Goal: Task Accomplishment & Management: Use online tool/utility

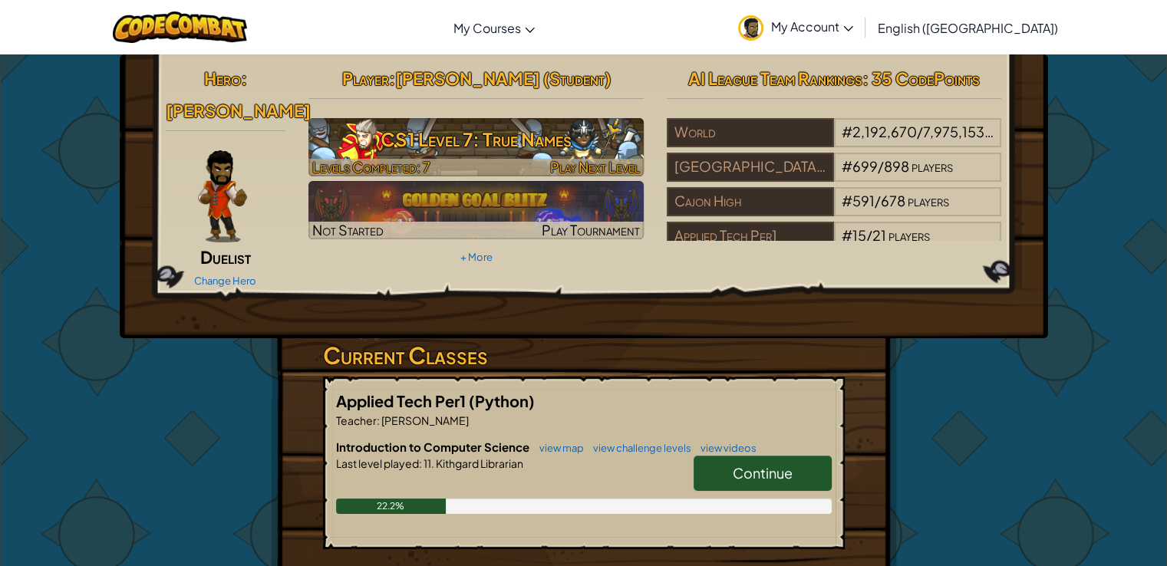
click at [613, 139] on h3 "CS1 Level 7: True Names" at bounding box center [475, 139] width 335 height 35
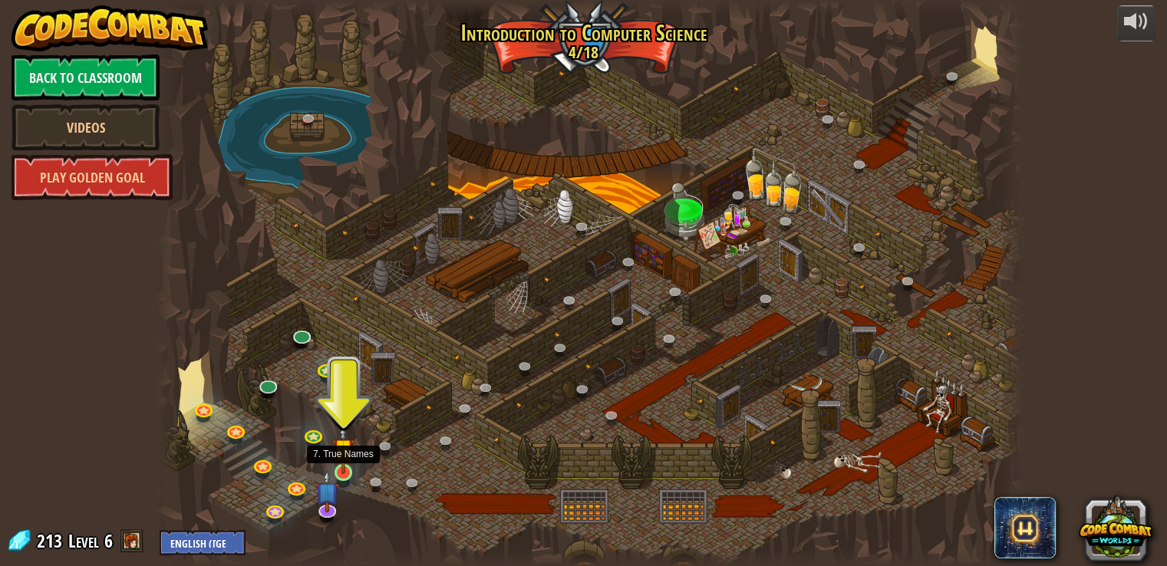
click at [341, 468] on img at bounding box center [342, 449] width 21 height 50
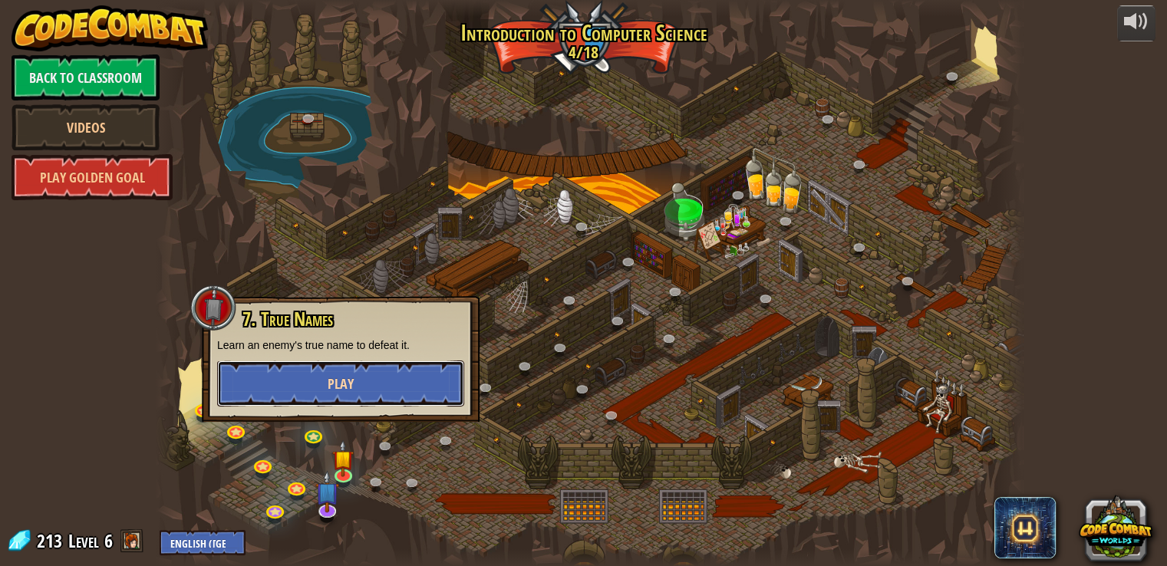
click at [335, 387] on span "Play" at bounding box center [341, 383] width 26 height 19
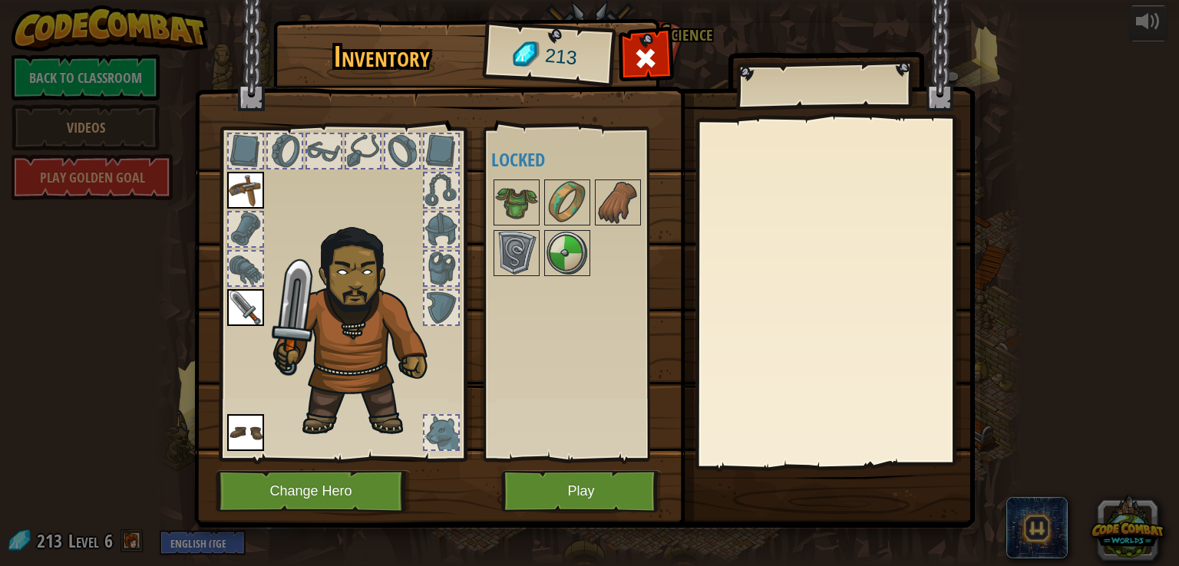
click at [335, 386] on img at bounding box center [360, 327] width 188 height 223
click at [435, 440] on div at bounding box center [441, 433] width 34 height 34
click at [595, 483] on button "Play" at bounding box center [581, 491] width 160 height 42
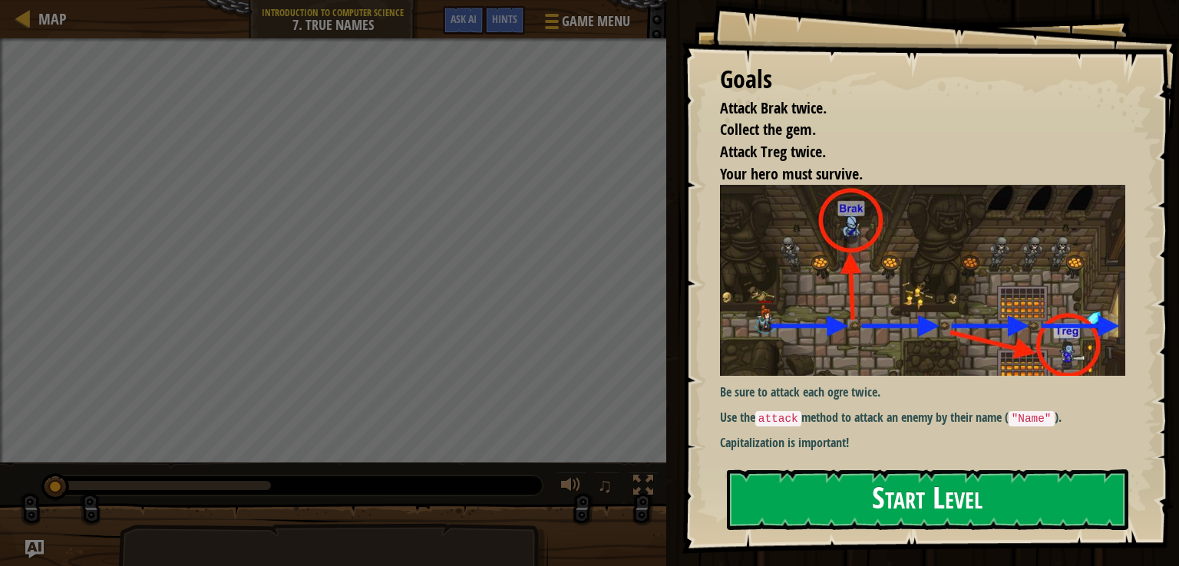
click at [942, 501] on button "Start Level" at bounding box center [927, 500] width 401 height 61
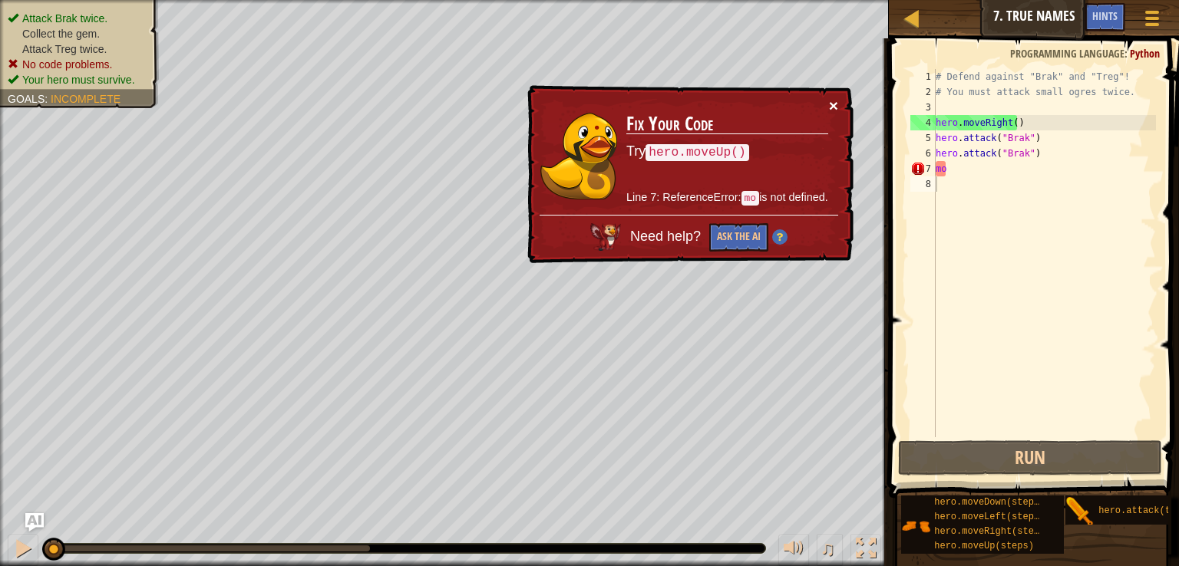
drag, startPoint x: 836, startPoint y: 99, endPoint x: 828, endPoint y: 97, distance: 8.7
click at [829, 97] on button "×" at bounding box center [833, 105] width 9 height 16
click at [955, 166] on div "# Defend against "Brak" and "Treg"! # You must attack small ogres twice. hero .…" at bounding box center [1043, 268] width 223 height 399
type textarea "m"
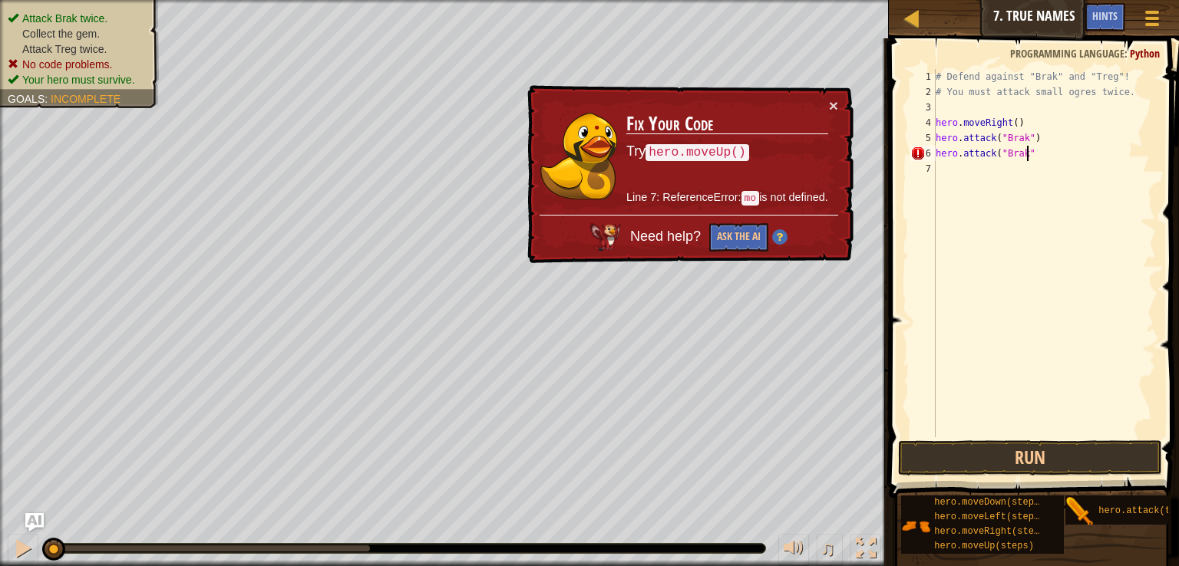
type textarea "hero.attack("Brak")"
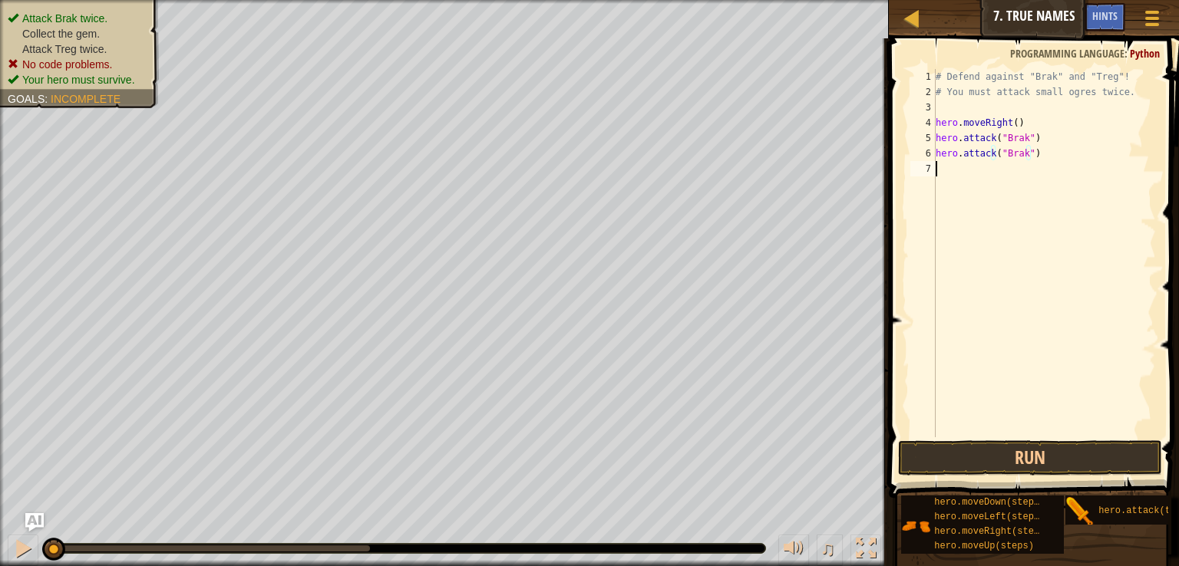
click at [978, 169] on div "# Defend against "Brak" and "Treg"! # You must attack small ogres twice. hero .…" at bounding box center [1043, 268] width 223 height 399
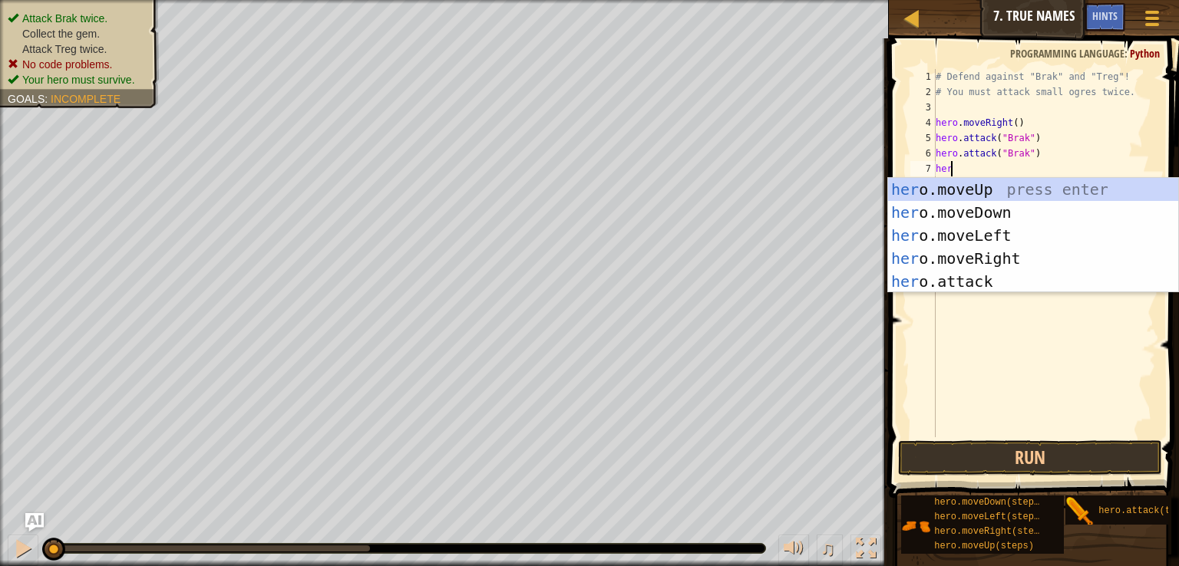
type textarea "hero"
click at [1077, 191] on div "hero .moveUp press enter hero .moveDown press enter hero .moveLeft press enter …" at bounding box center [1033, 258] width 290 height 161
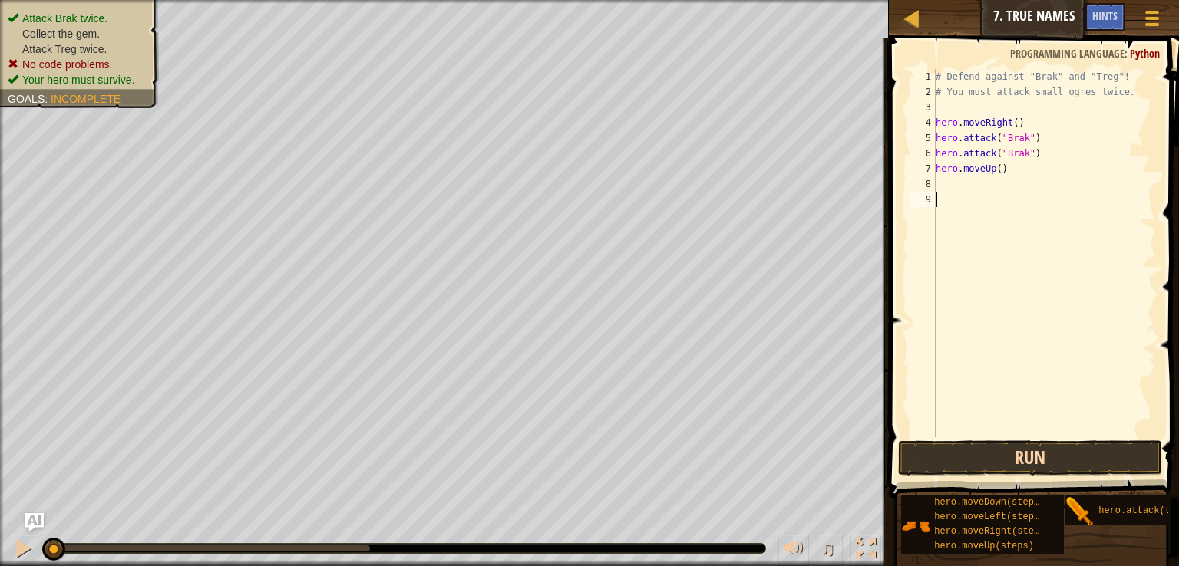
drag, startPoint x: 1062, startPoint y: 458, endPoint x: 1086, endPoint y: 453, distance: 24.4
click at [1086, 453] on div "1 2 3 4 5 6 7 8 9 # Defend against "Brak" and "Treg"! # You must attack small o…" at bounding box center [1031, 298] width 295 height 505
click at [1086, 453] on button "Run" at bounding box center [1030, 457] width 264 height 35
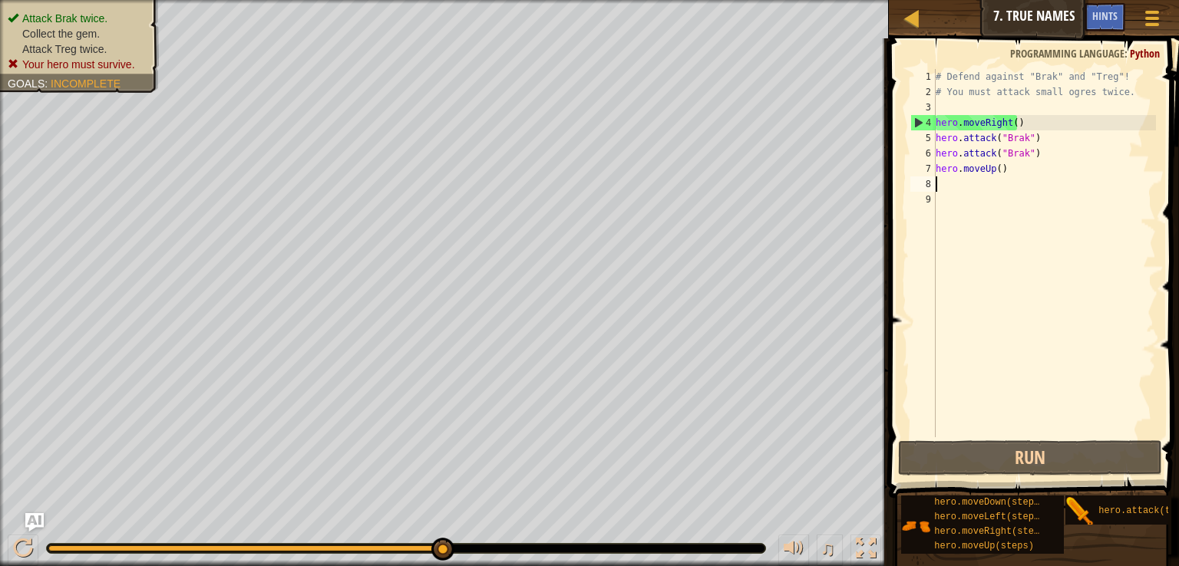
click at [948, 184] on div "# Defend against "Brak" and "Treg"! # You must attack small ogres twice. hero .…" at bounding box center [1043, 268] width 223 height 399
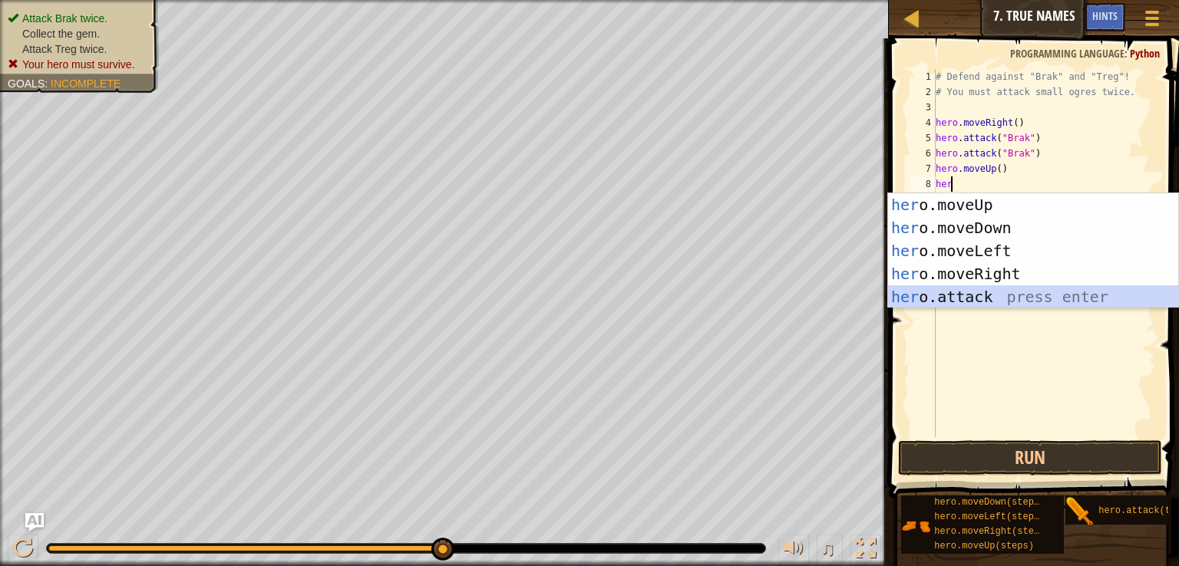
click at [975, 292] on div "her o.moveUp press enter her o.moveDown press enter her o.moveLeft press enter …" at bounding box center [1033, 273] width 290 height 161
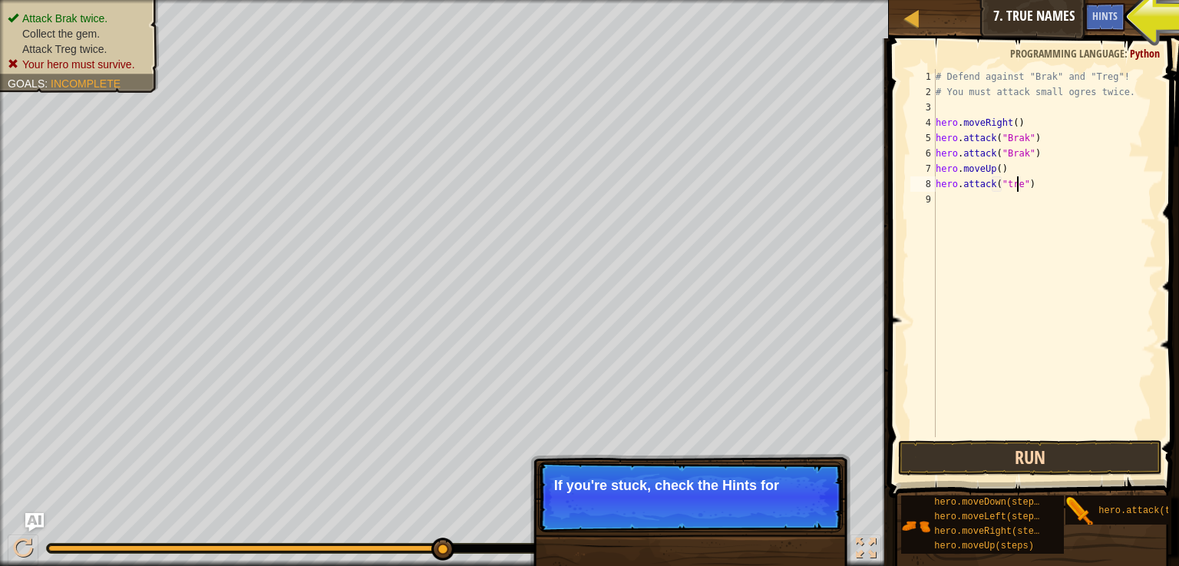
scroll to position [7, 6]
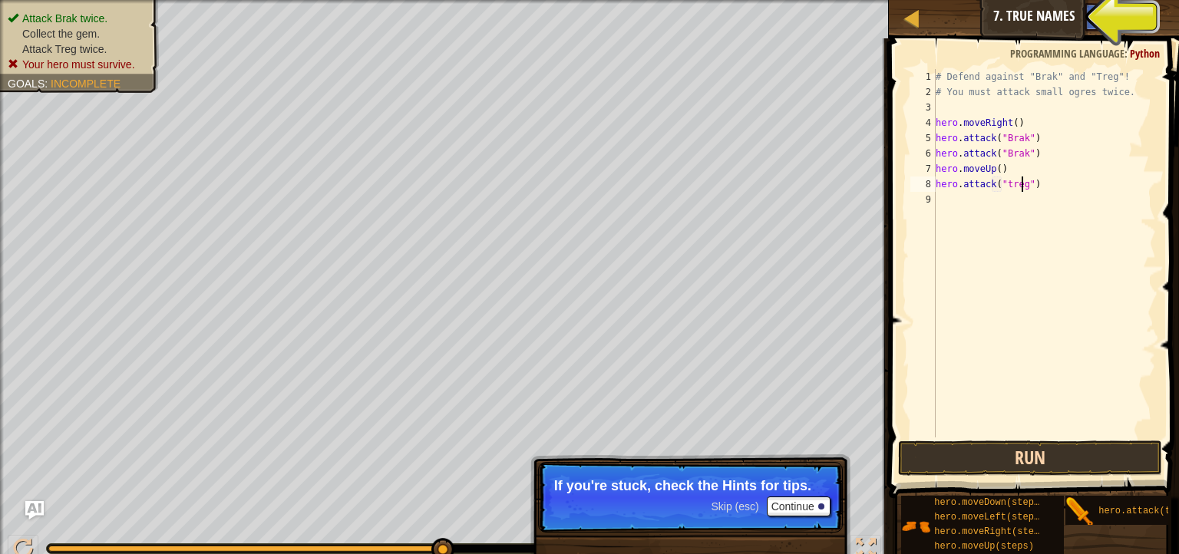
type textarea "hero.attack("treg")"
click at [1107, 457] on button "Run" at bounding box center [1030, 457] width 264 height 35
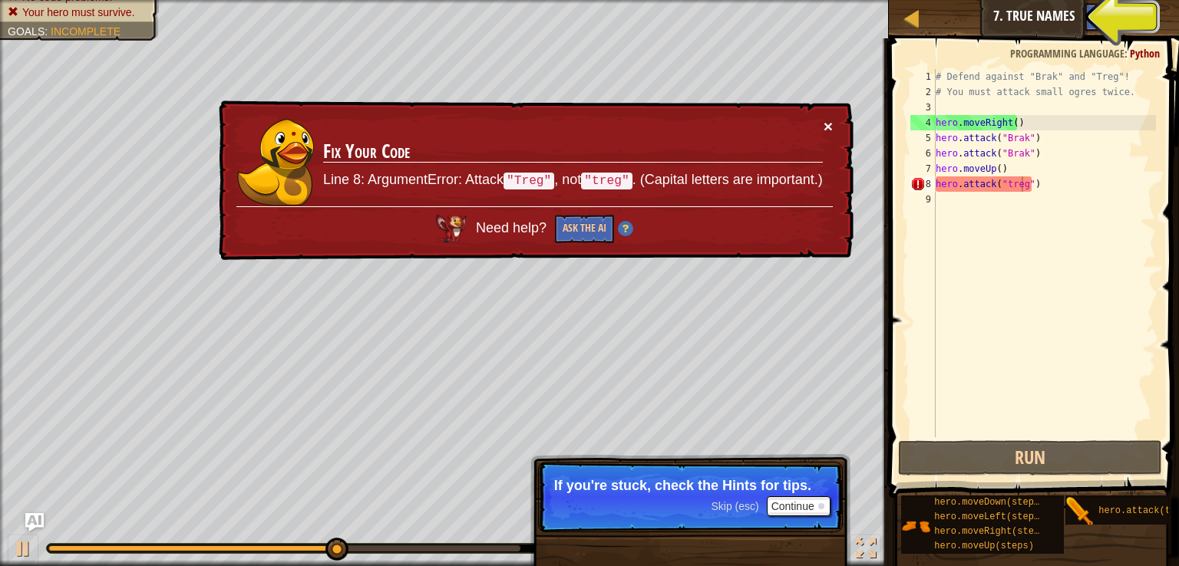
click at [823, 127] on button "×" at bounding box center [827, 128] width 9 height 16
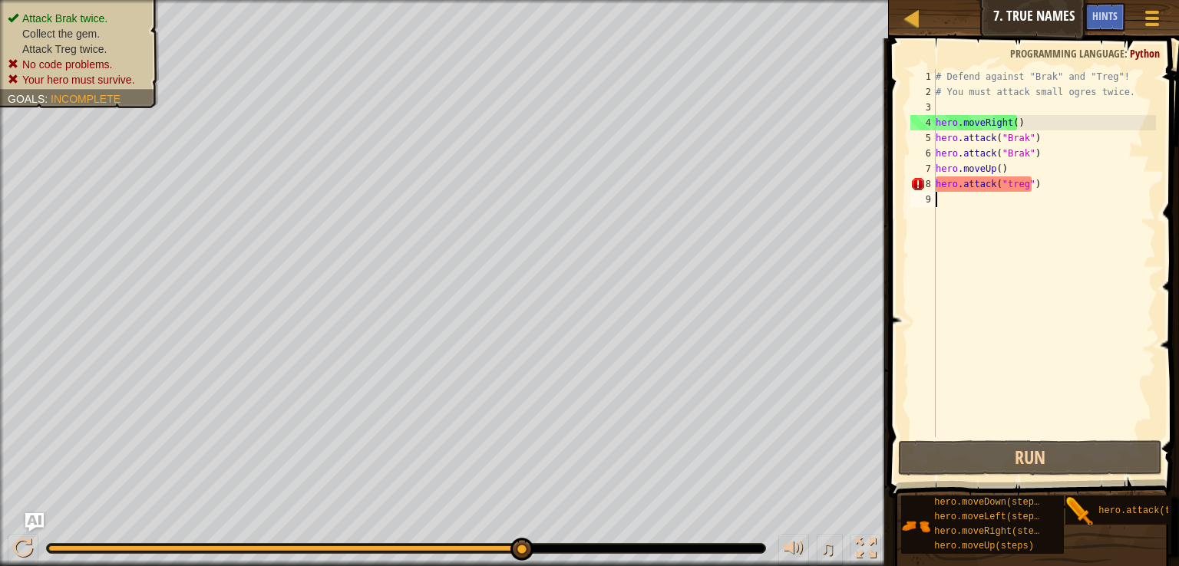
click at [988, 203] on div "# Defend against "Brak" and "Treg"! # You must attack small ogres twice. hero .…" at bounding box center [1043, 268] width 223 height 399
click at [1077, 189] on div "# Defend against "Brak" and "Treg"! # You must attack small ogres twice. hero .…" at bounding box center [1043, 268] width 223 height 399
type textarea "hero.attack("treg")"
click at [990, 185] on div "# Defend against "Brak" and "Treg"! # You must attack small ogres twice. hero .…" at bounding box center [1043, 268] width 223 height 399
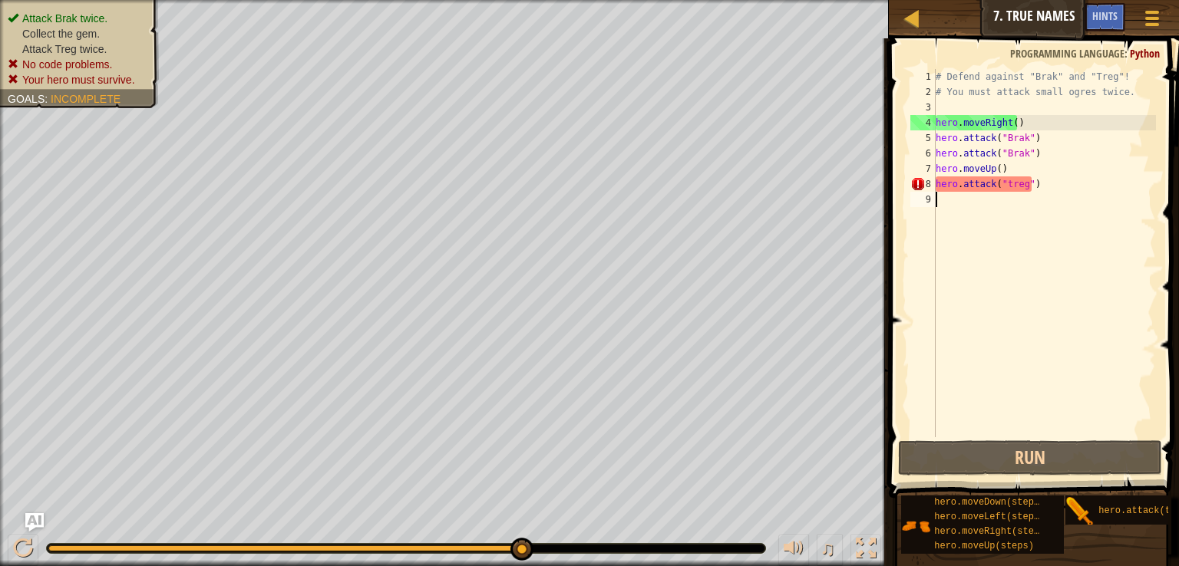
click at [967, 203] on div "# Defend against "Brak" and "Treg"! # You must attack small ogres twice. hero .…" at bounding box center [1043, 268] width 223 height 399
click at [965, 203] on div "# Defend against "Brak" and "Treg"! # You must attack small ogres twice. hero .…" at bounding box center [1043, 268] width 223 height 399
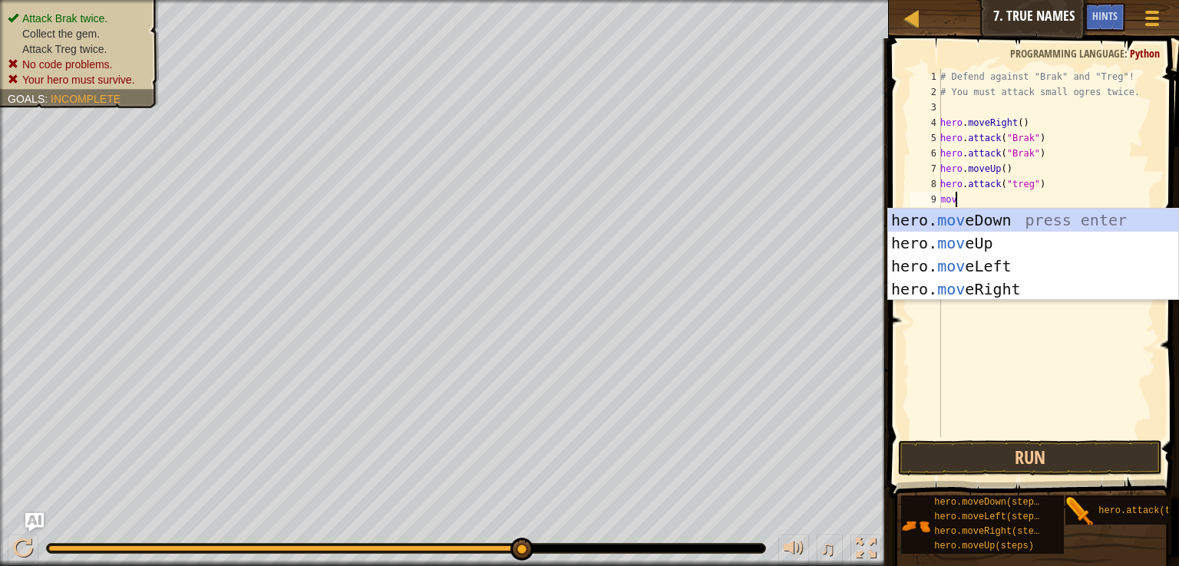
type textarea "move"
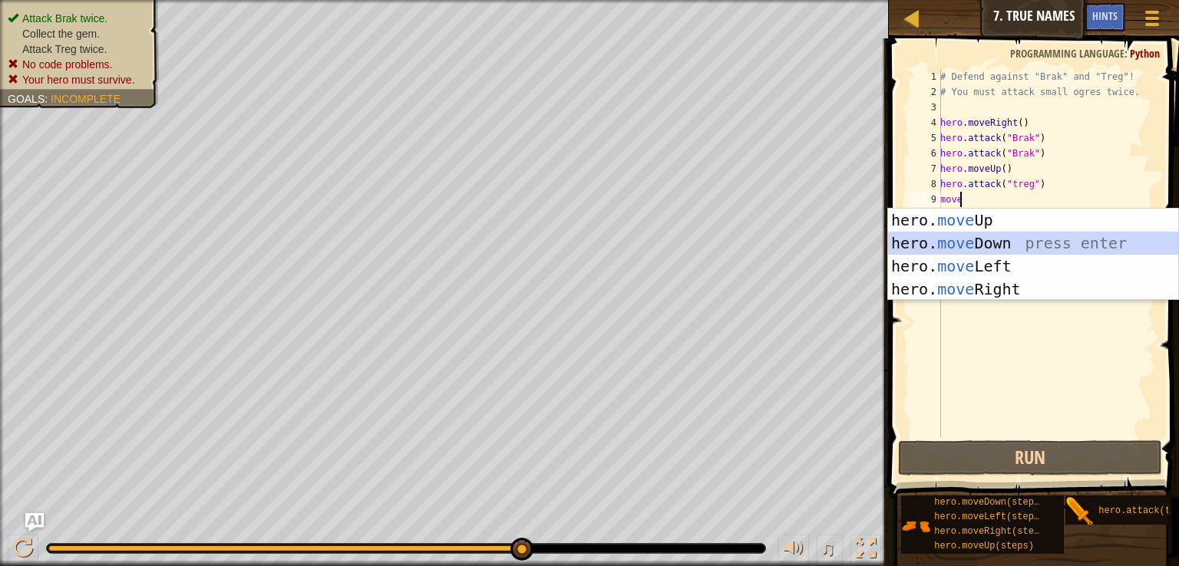
click at [980, 237] on div "hero. move Up press enter hero. move Down press enter hero. move Left press ent…" at bounding box center [1033, 278] width 290 height 138
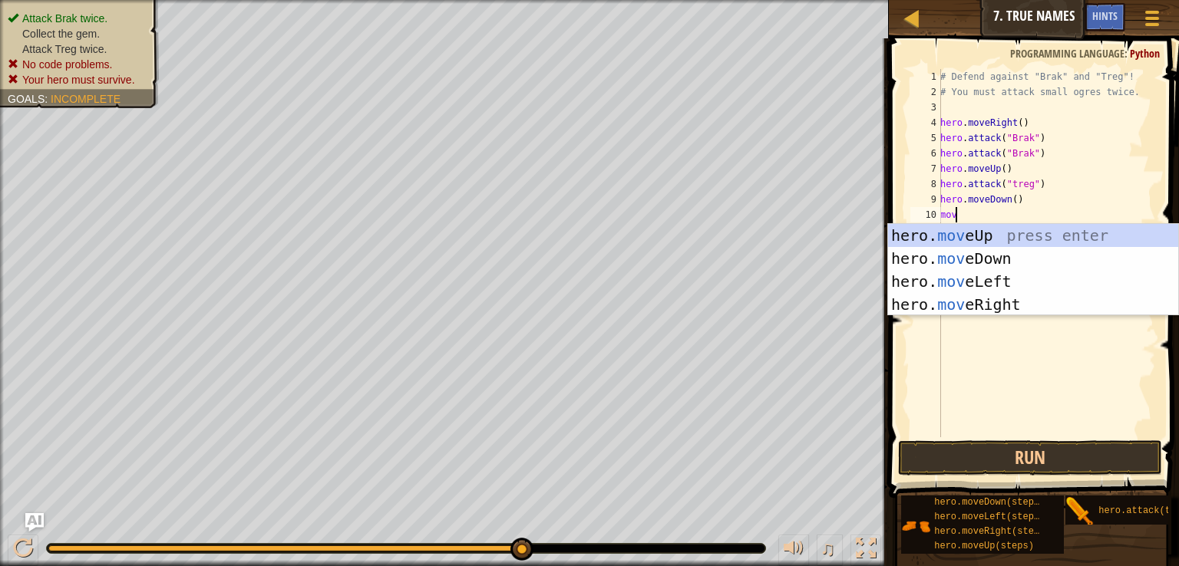
type textarea "move"
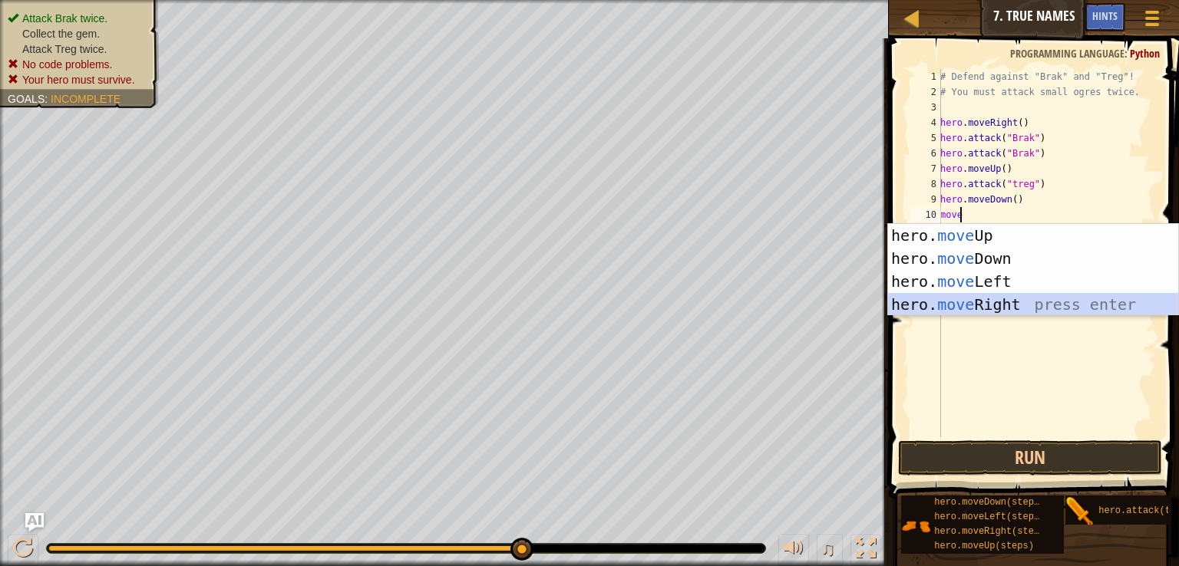
click at [982, 304] on div "hero. move Up press enter hero. move Down press enter hero. move Left press ent…" at bounding box center [1033, 293] width 290 height 138
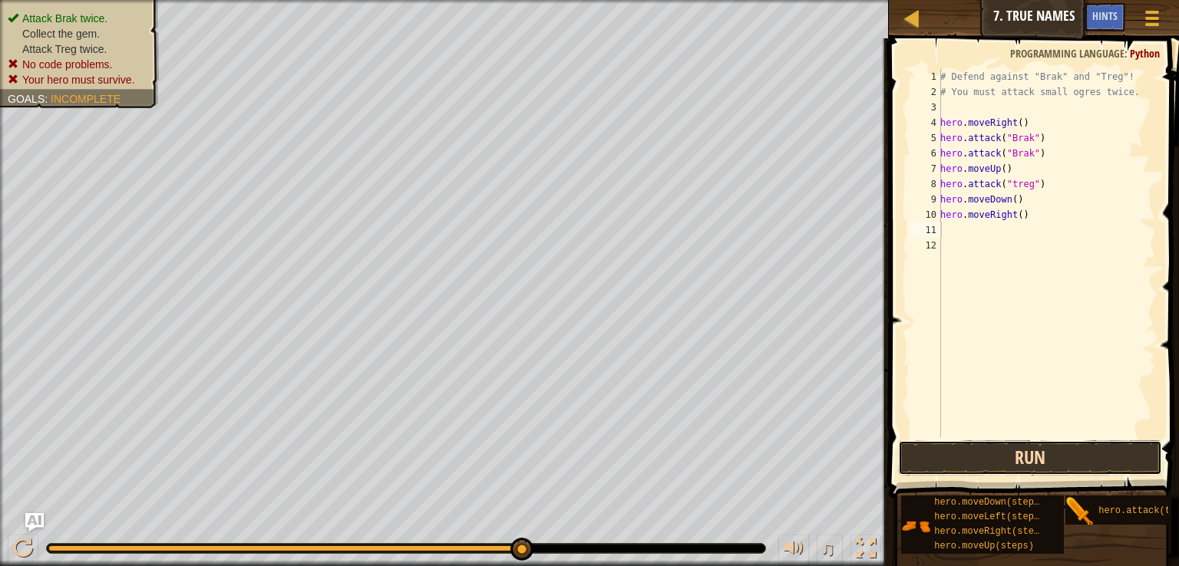
click at [1021, 460] on button "Run" at bounding box center [1030, 457] width 264 height 35
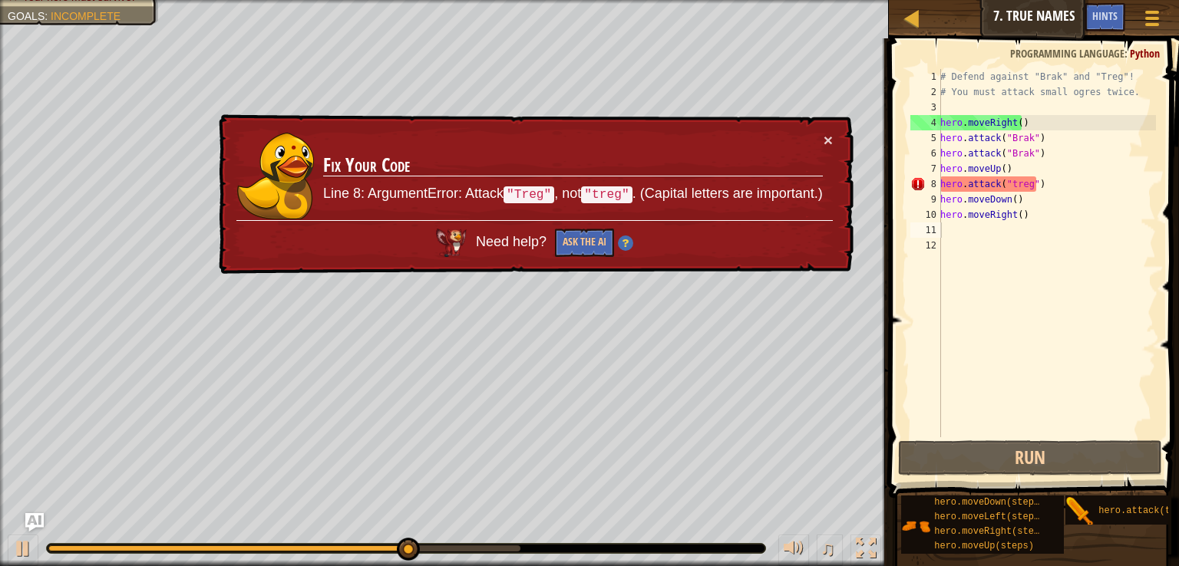
click at [825, 120] on div "× Fix Your Code Line 8: ArgumentError: Attack "Treg" , not "treg" . (Capital le…" at bounding box center [535, 194] width 638 height 160
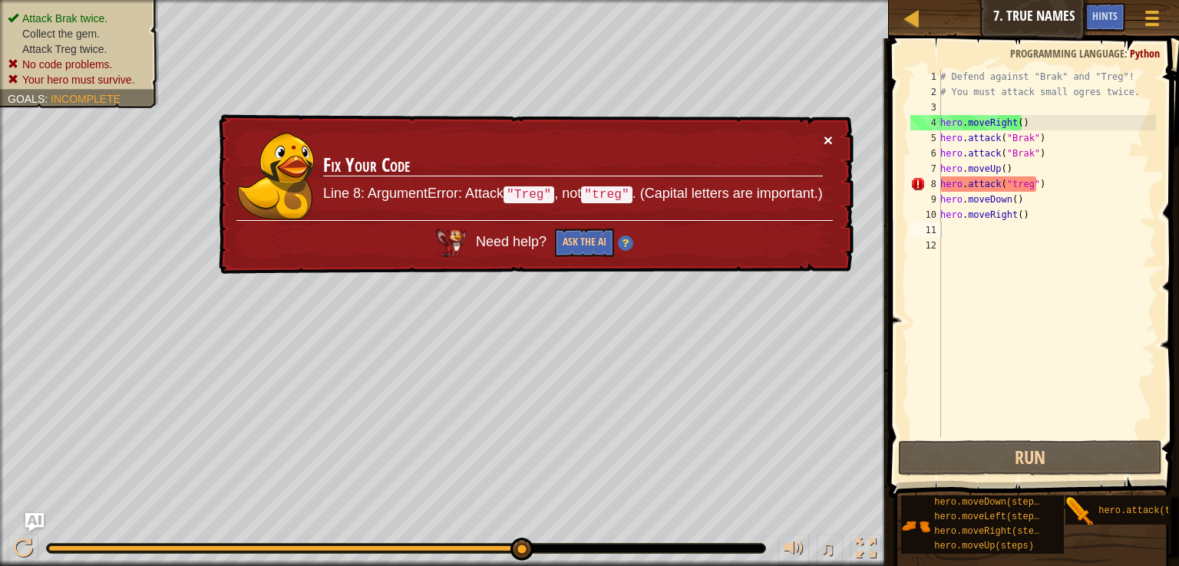
drag, startPoint x: 836, startPoint y: 135, endPoint x: 826, endPoint y: 134, distance: 9.3
click at [826, 134] on div "× Fix Your Code Line 8: ArgumentError: Attack "Treg" , not "treg" . (Capital le…" at bounding box center [534, 194] width 638 height 164
drag, startPoint x: 826, startPoint y: 134, endPoint x: 820, endPoint y: 137, distance: 7.9
click at [820, 137] on div "× Fix Your Code Line 8: ArgumentError: Attack "Treg" , not "treg" . (Capital le…" at bounding box center [535, 194] width 638 height 160
click at [820, 137] on td "Fix Your Code Line 8: ArgumentError: Attack "Treg" , not "treg" . (Capital lett…" at bounding box center [573, 175] width 502 height 91
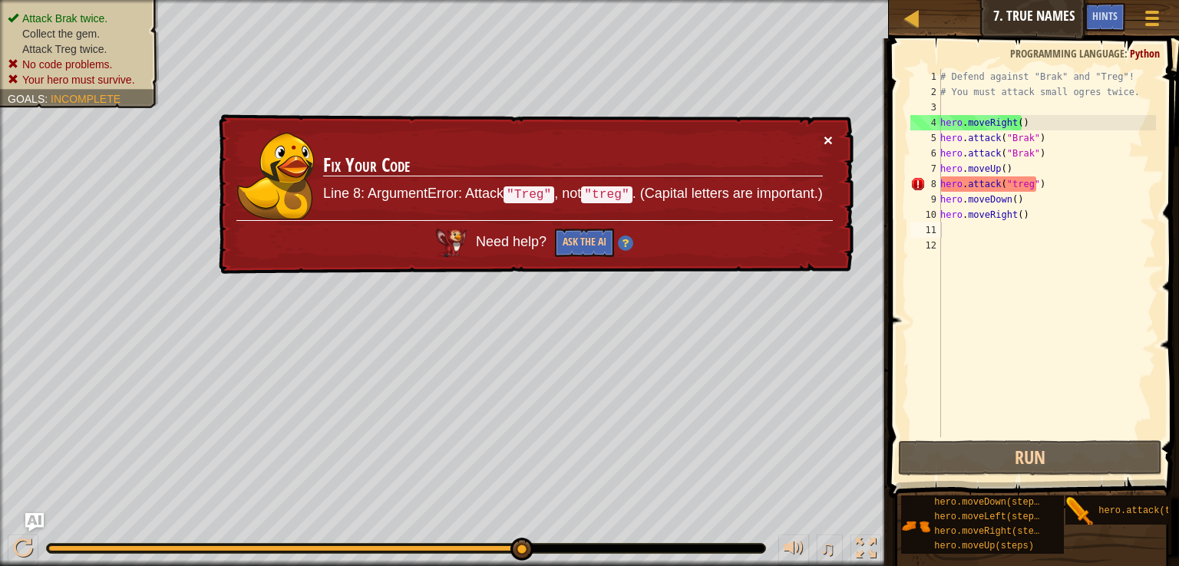
click at [823, 134] on button "×" at bounding box center [827, 140] width 9 height 16
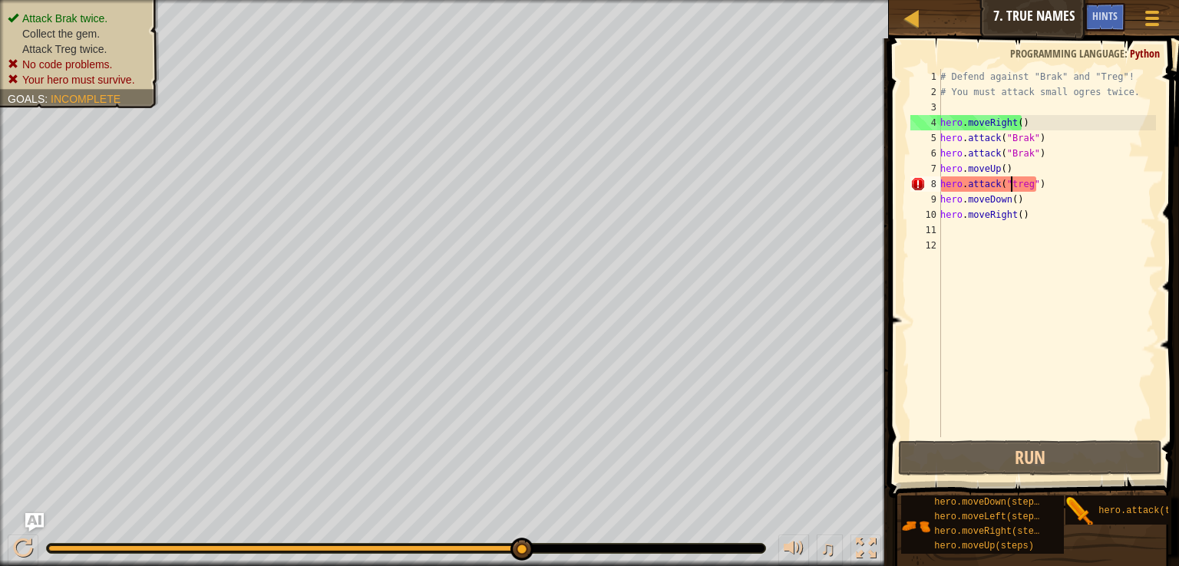
click at [1010, 183] on div "# Defend against "Brak" and "Treg"! # You must attack small ogres twice. hero .…" at bounding box center [1046, 268] width 219 height 399
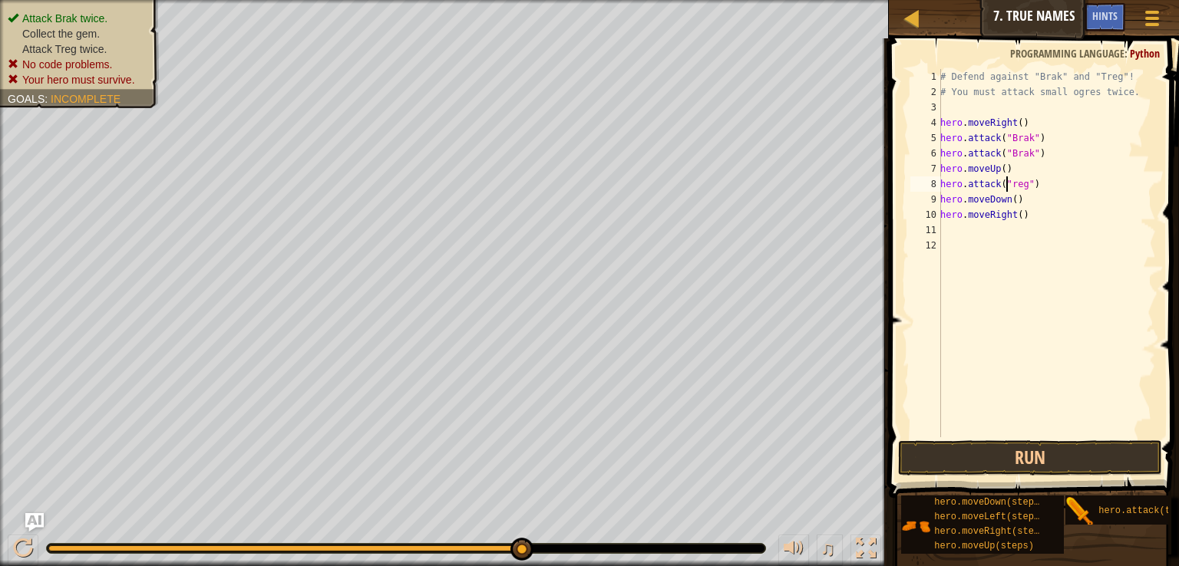
scroll to position [7, 5]
click at [1060, 461] on button "Run" at bounding box center [1030, 457] width 264 height 35
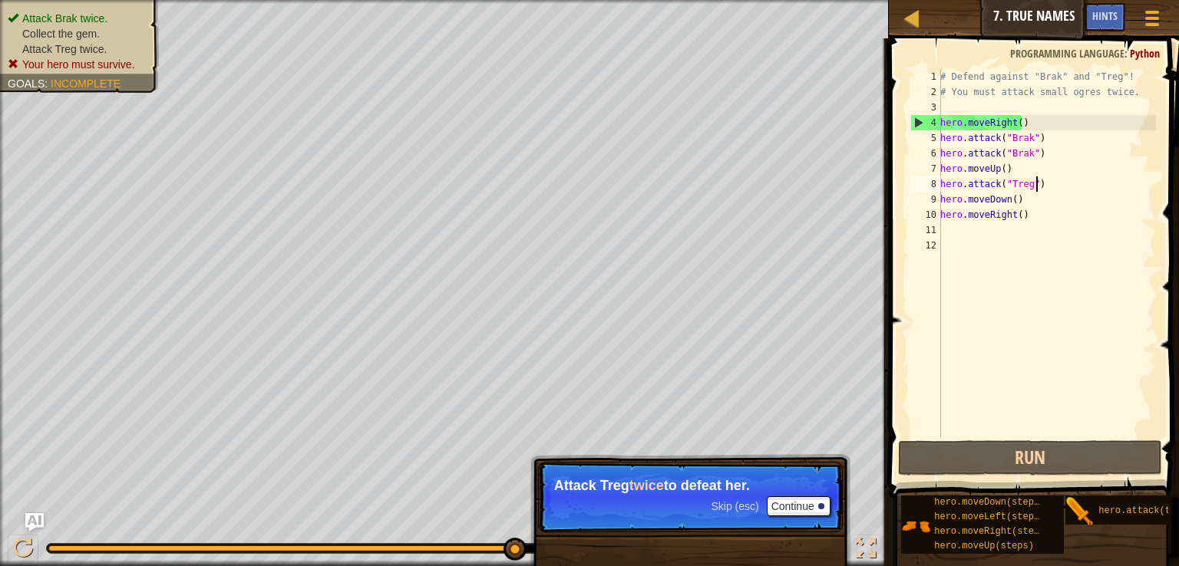
click at [1034, 186] on div "# Defend against "Brak" and "Treg"! # You must attack small ogres twice. hero .…" at bounding box center [1046, 268] width 219 height 399
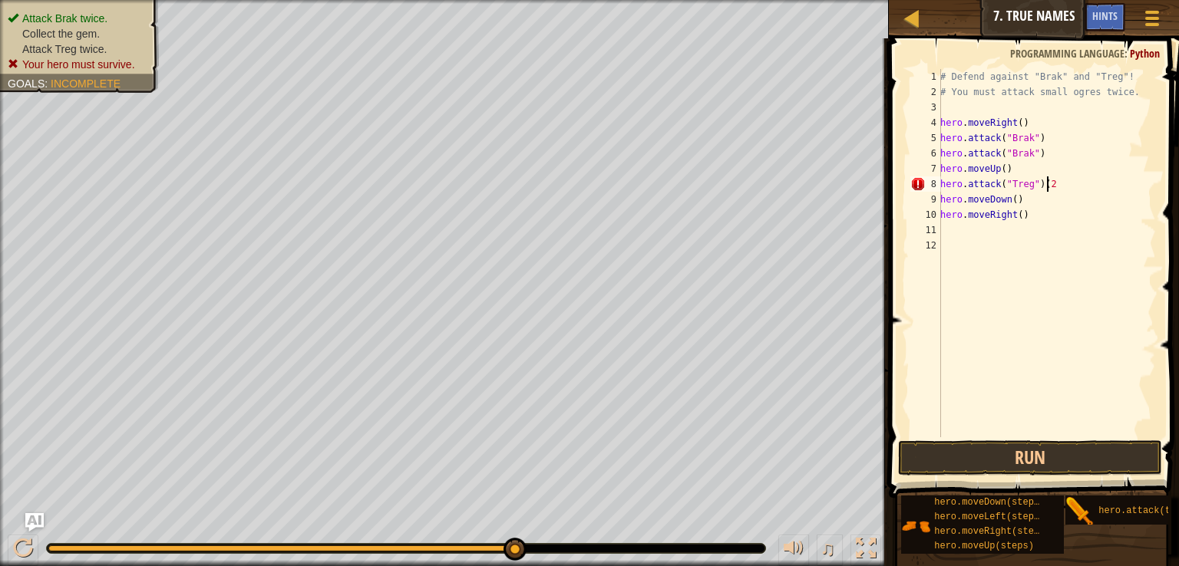
scroll to position [7, 8]
type textarea "hero.attack("Treg")(2)"
click at [1068, 470] on button "Run" at bounding box center [1030, 457] width 264 height 35
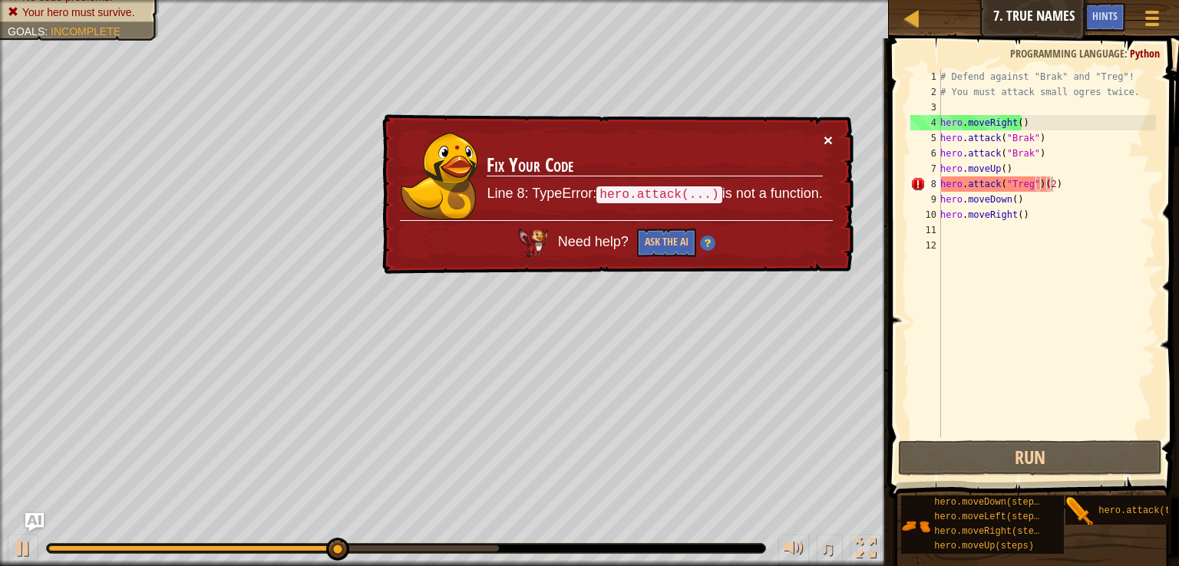
drag, startPoint x: 825, startPoint y: 135, endPoint x: 1014, endPoint y: 175, distance: 193.7
click at [1014, 175] on div "Map Introduction to Computer Science 7. True Names Game Menu Done Hints Ask AI …" at bounding box center [589, 283] width 1179 height 566
click at [1078, 185] on div "# Defend against "Brak" and "Treg"! # You must attack small ogres twice. hero .…" at bounding box center [1046, 268] width 219 height 399
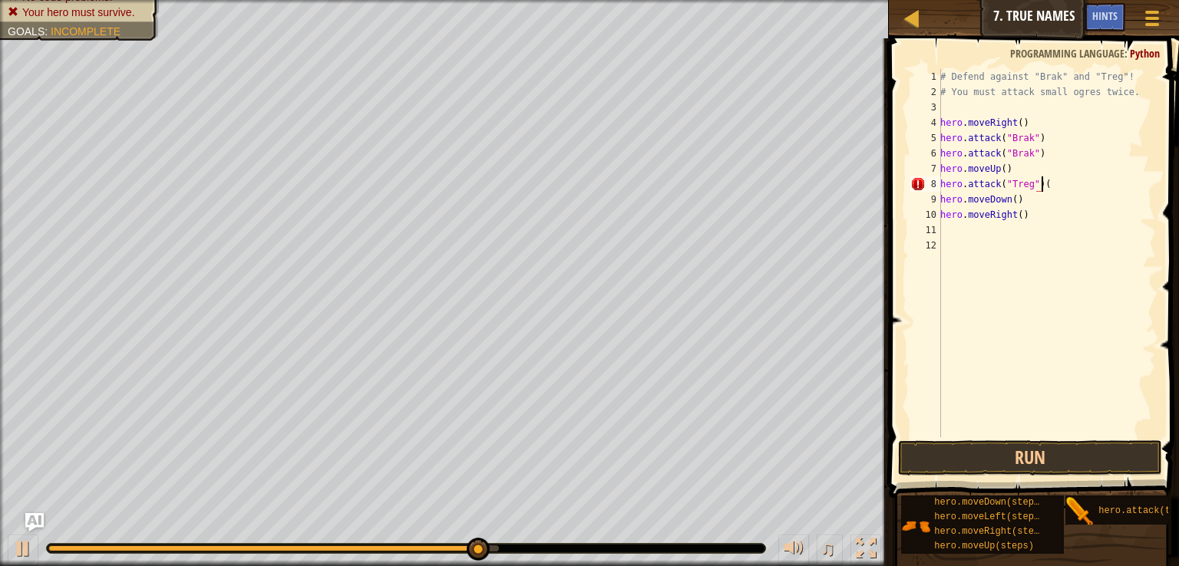
scroll to position [7, 6]
click at [1030, 212] on div "# Defend against "Brak" and "Treg"! # You must attack small ogres twice. hero .…" at bounding box center [1046, 268] width 219 height 399
type textarea "h"
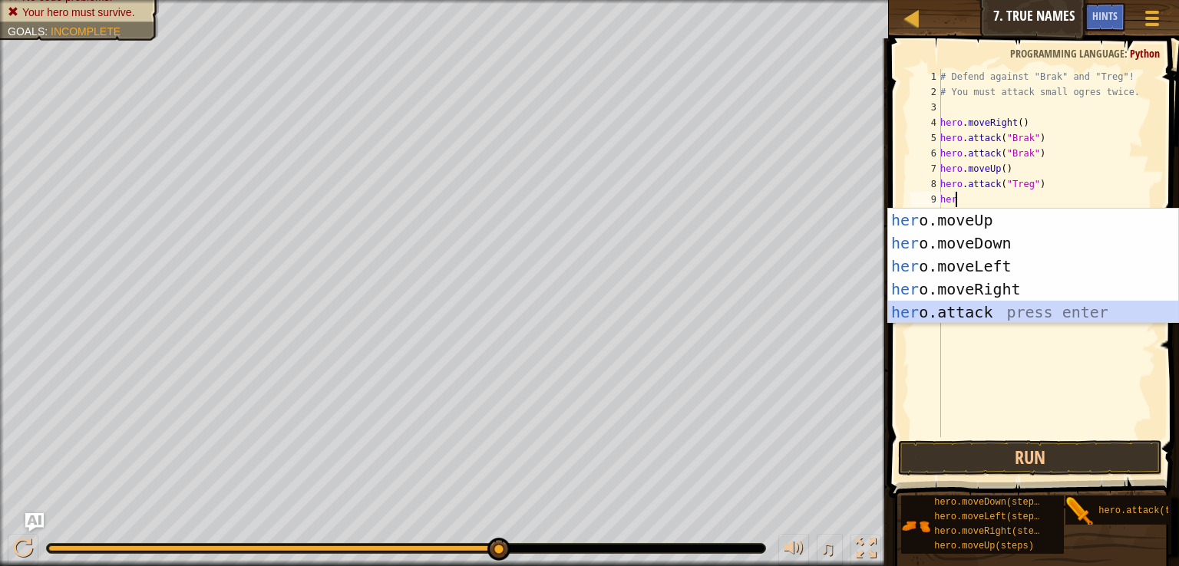
click at [1029, 311] on div "her o.moveUp press enter her o.moveDown press enter her o.moveLeft press enter …" at bounding box center [1033, 289] width 290 height 161
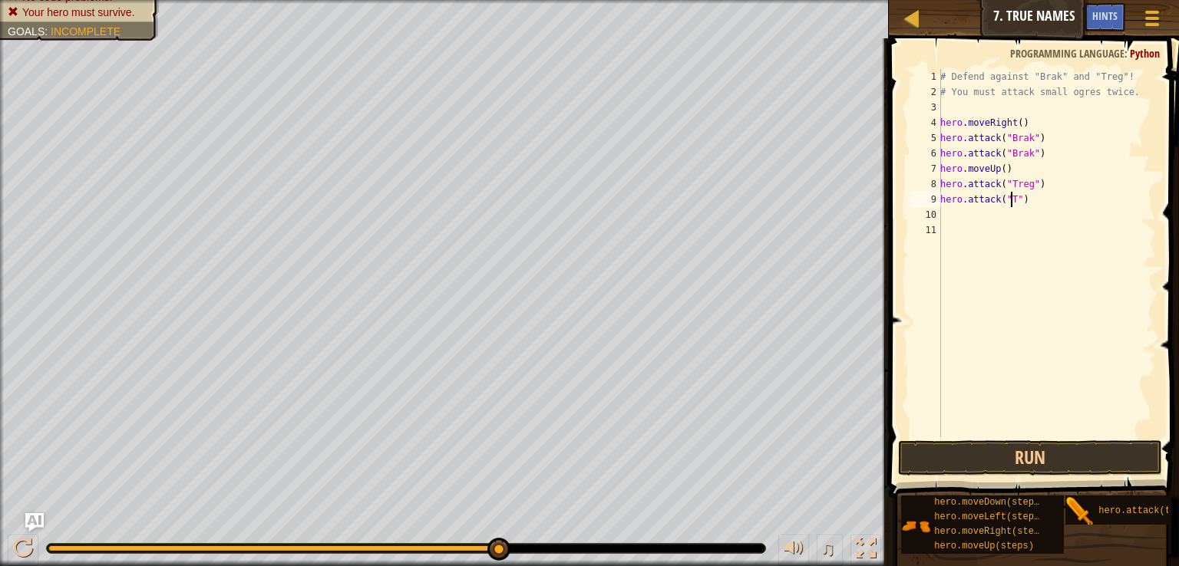
scroll to position [7, 5]
type textarea "hero.attack("Treg")"
click at [933, 219] on div "10" at bounding box center [925, 214] width 31 height 15
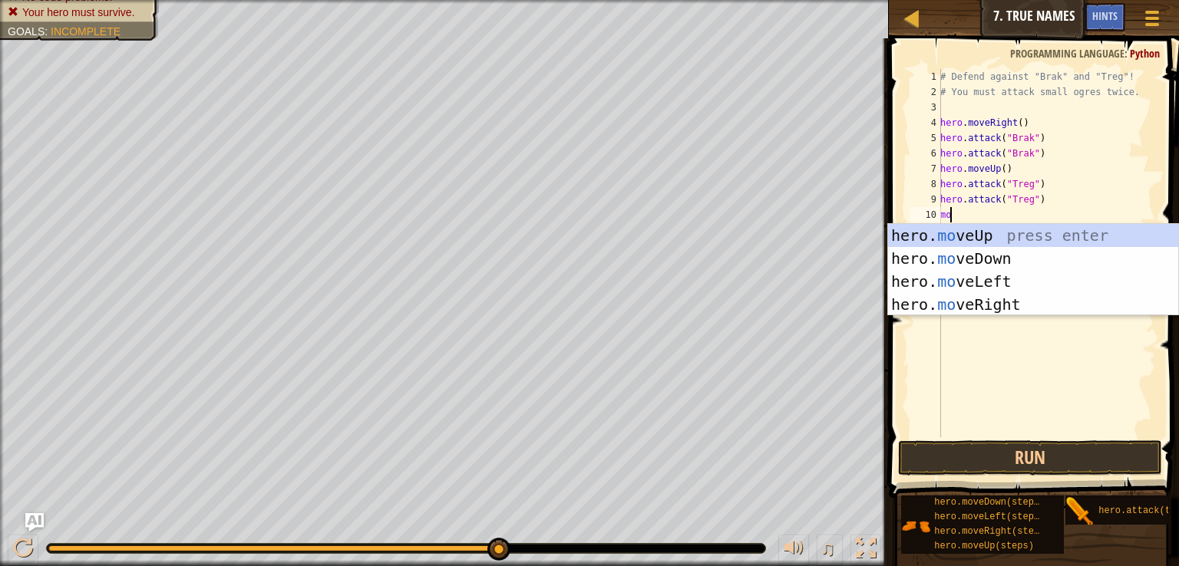
type textarea "move"
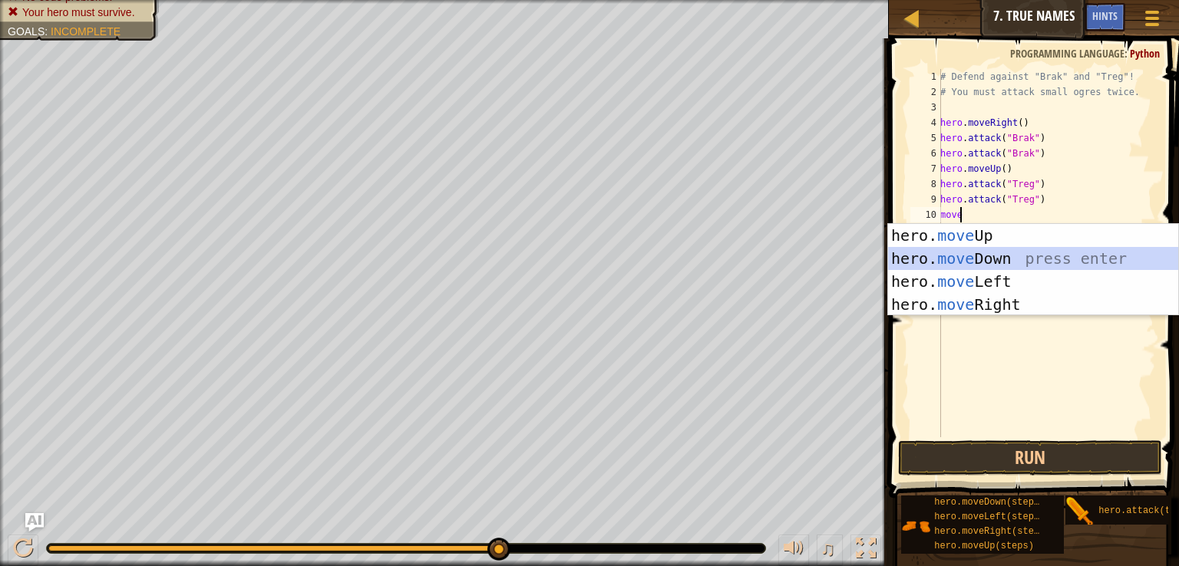
click at [988, 262] on div "hero. move Up press enter hero. move Down press enter hero. move Left press ent…" at bounding box center [1033, 293] width 290 height 138
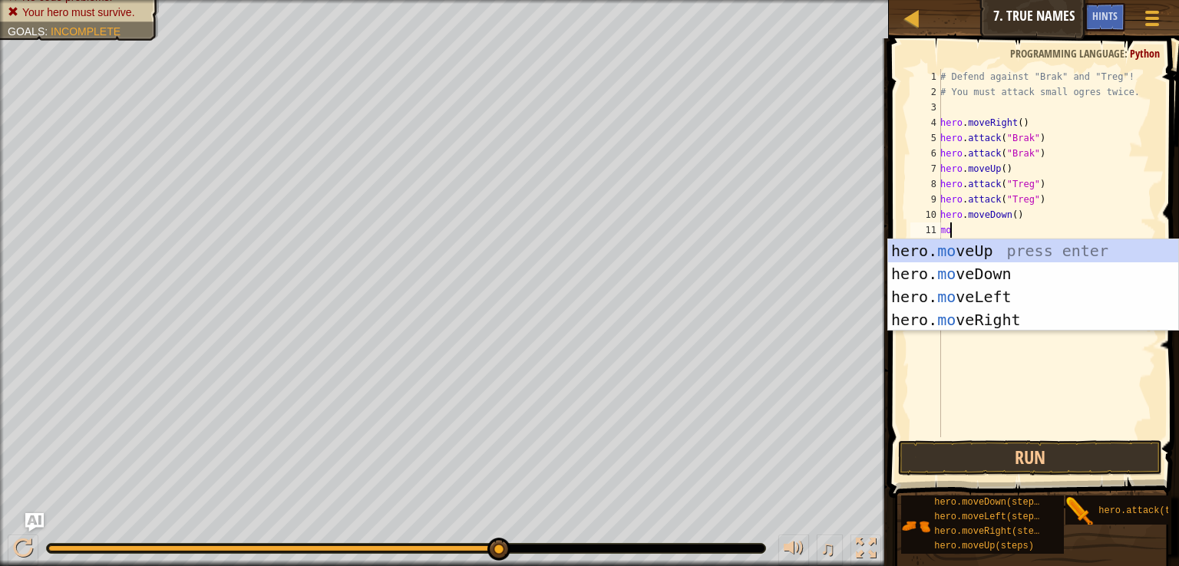
type textarea "move"
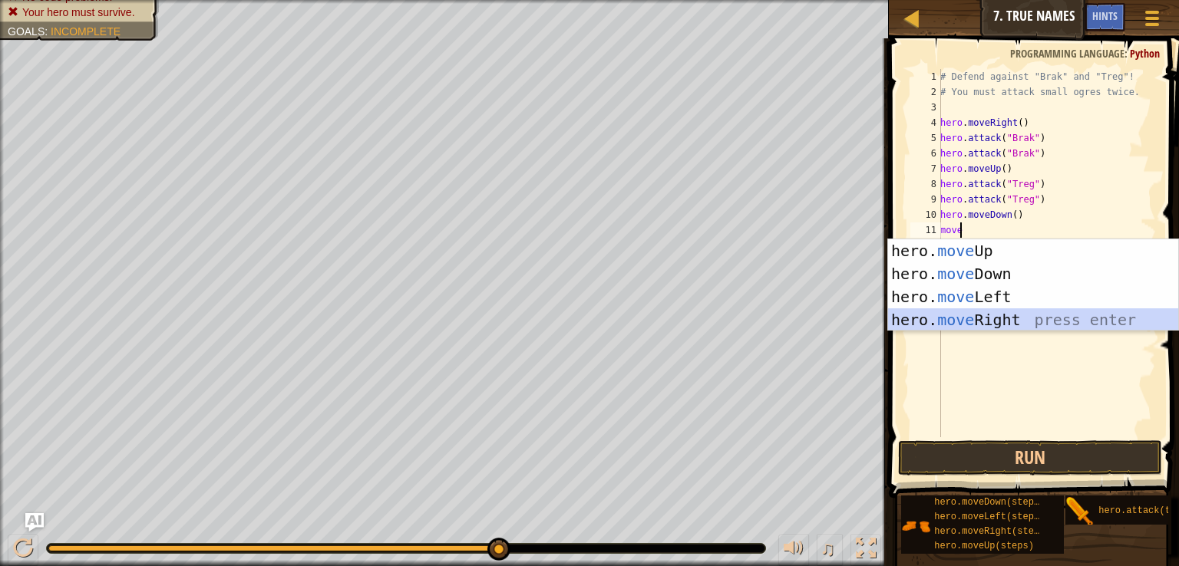
click at [979, 315] on div "hero. move Up press enter hero. move Down press enter hero. move Left press ent…" at bounding box center [1033, 308] width 290 height 138
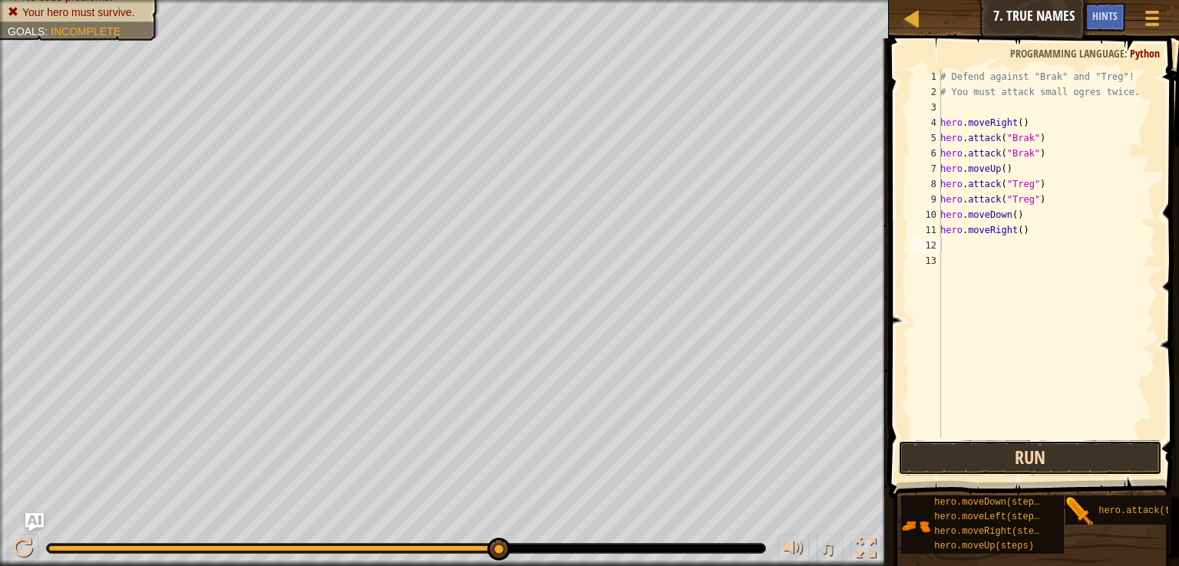
click at [1031, 466] on button "Run" at bounding box center [1030, 457] width 264 height 35
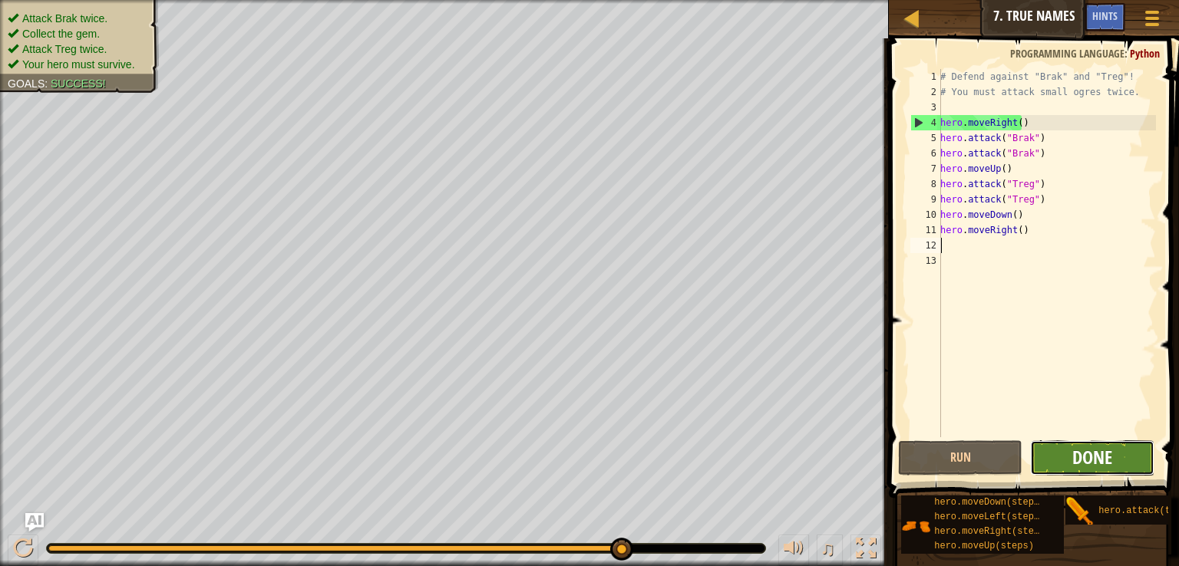
click at [1102, 454] on span "Done" at bounding box center [1092, 457] width 40 height 25
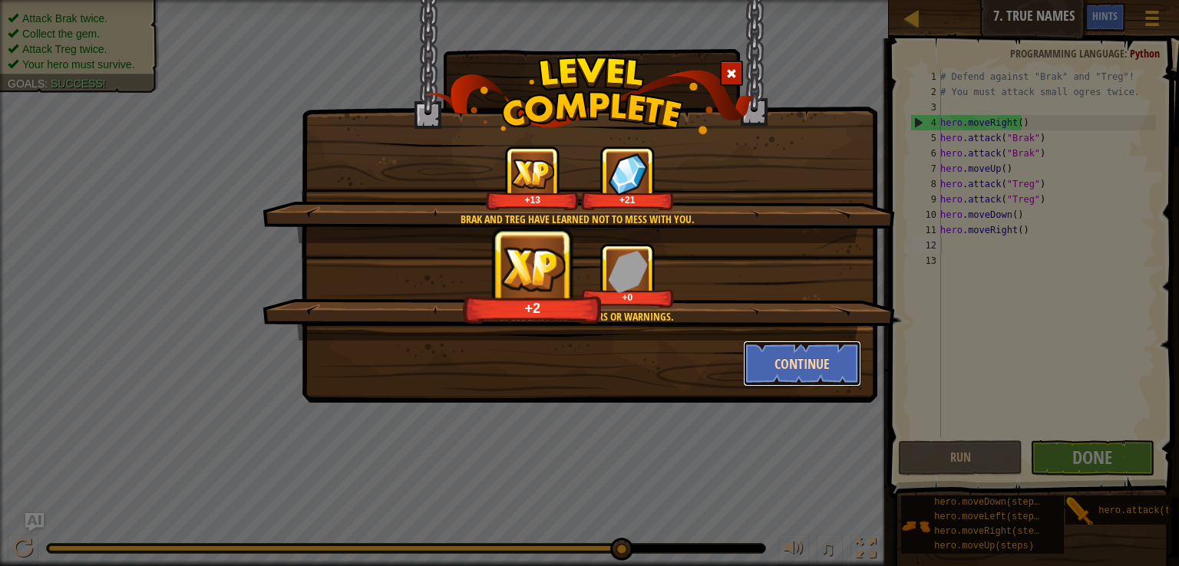
click at [810, 368] on button "Continue" at bounding box center [802, 364] width 119 height 46
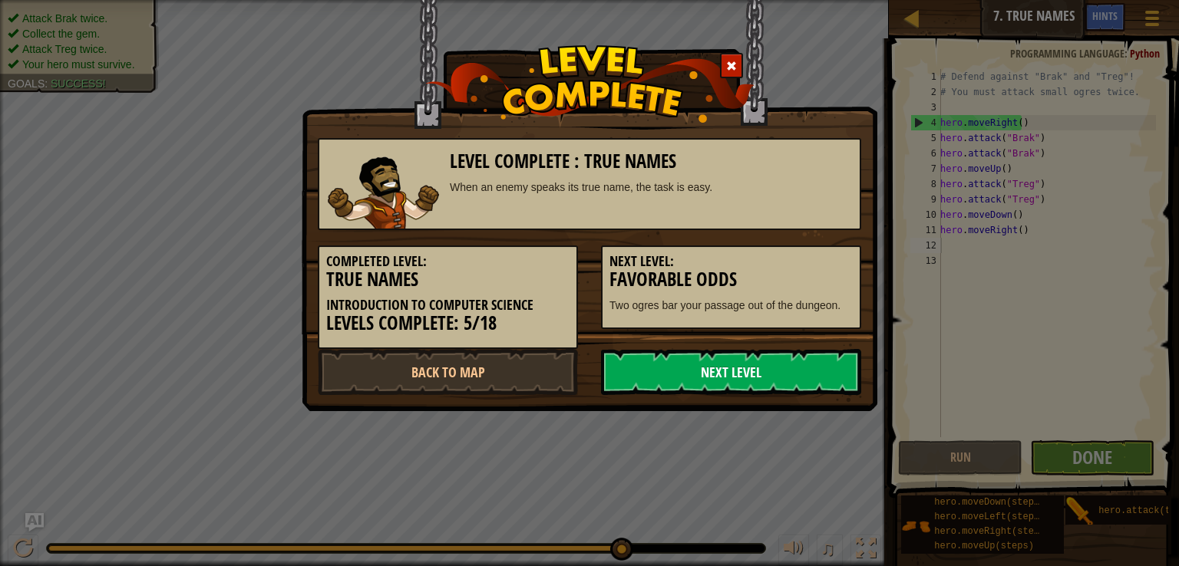
click at [752, 381] on link "Next Level" at bounding box center [731, 372] width 260 height 46
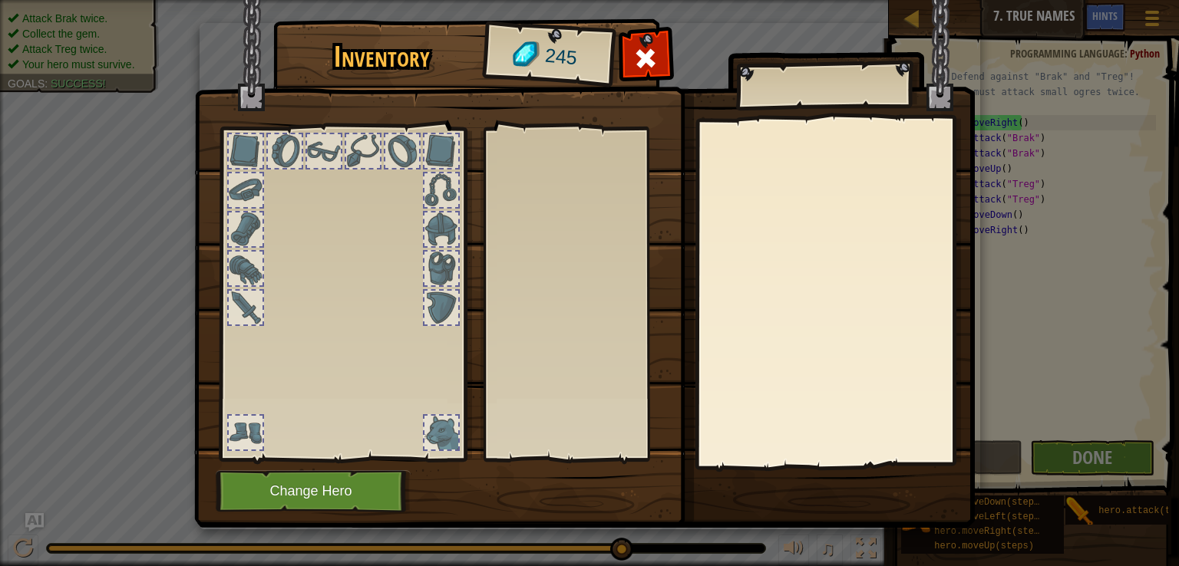
click at [752, 2] on body "Map Introduction to Computer Science 7. True Names Game Menu Done Hints Ask AI …" at bounding box center [589, 1] width 1179 height 2
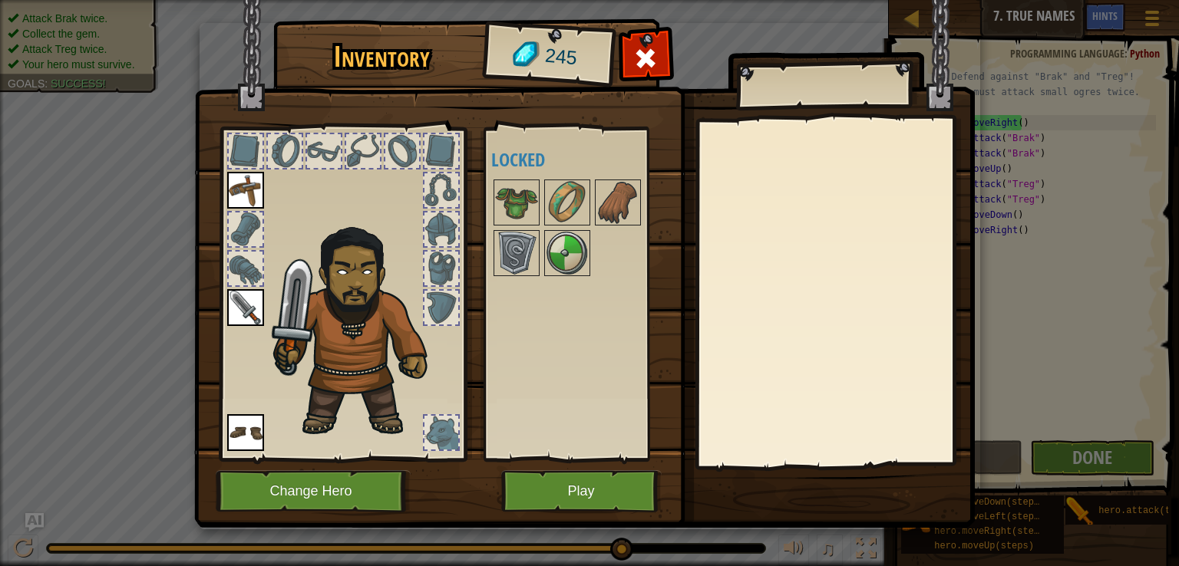
click at [620, 520] on img at bounding box center [584, 249] width 780 height 557
click at [625, 496] on button "Play" at bounding box center [581, 491] width 160 height 42
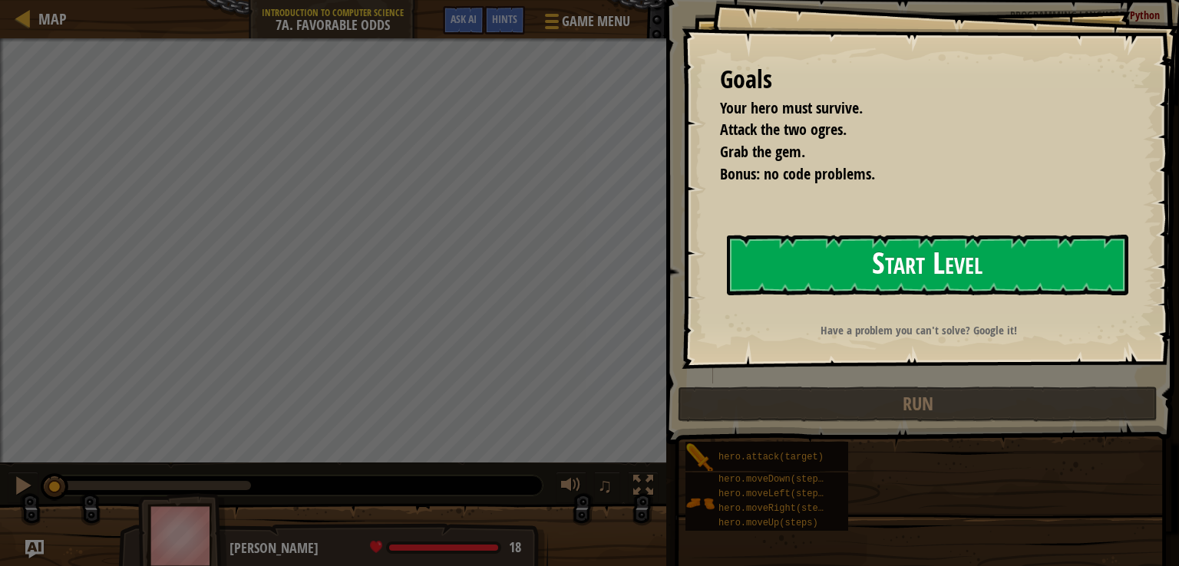
click at [816, 252] on button "Start Level" at bounding box center [927, 265] width 401 height 61
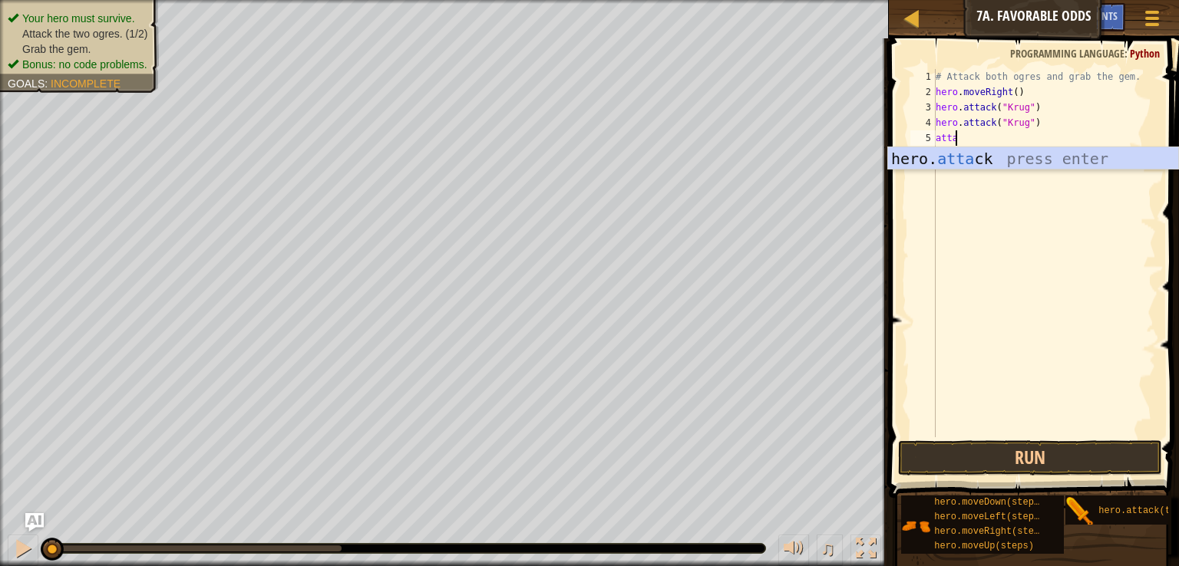
scroll to position [7, 1]
type textarea "a"
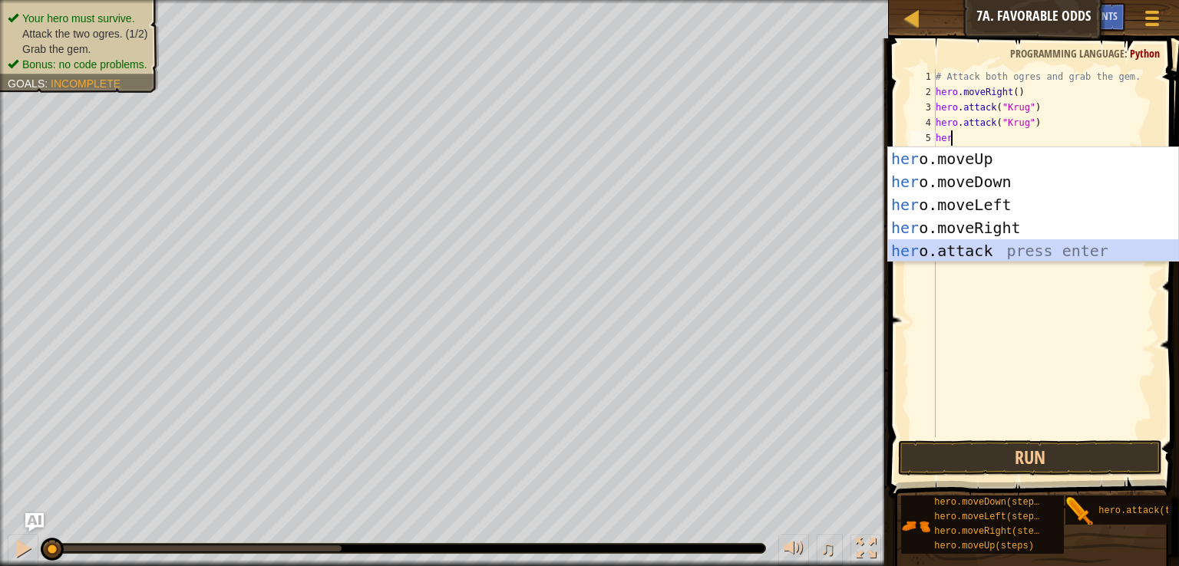
click at [1013, 259] on div "her o.moveUp press enter her o.moveDown press enter her o.moveLeft press enter …" at bounding box center [1033, 227] width 290 height 161
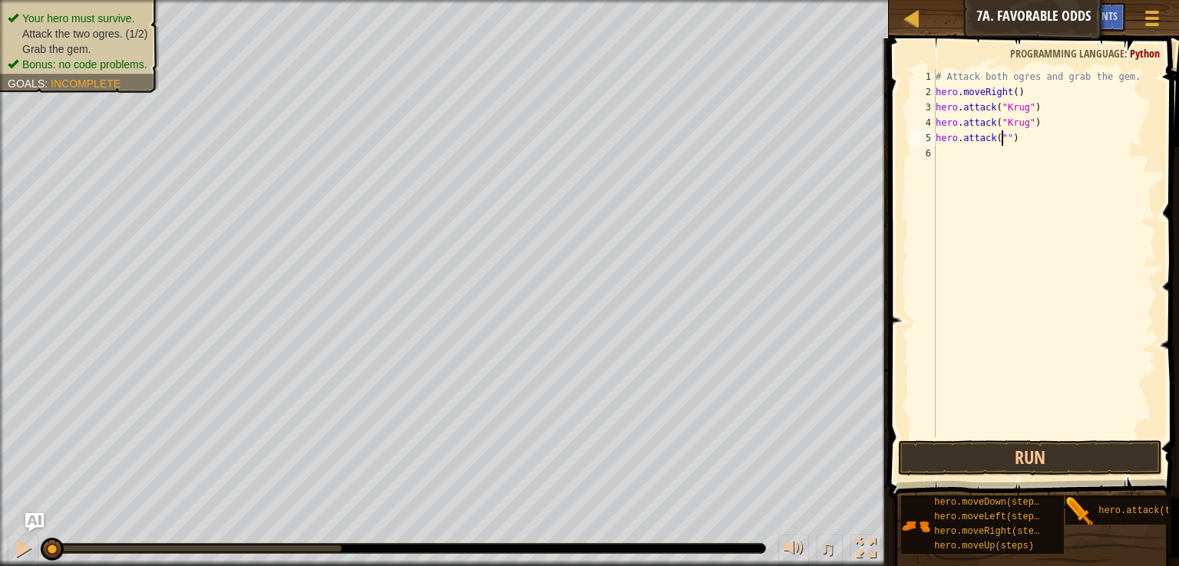
scroll to position [7, 5]
type textarea "hero.attack("Grump")"
click at [985, 156] on div "# Attack both ogres and grab the gem. hero . moveRight ( ) hero . attack ( "[PE…" at bounding box center [1043, 268] width 223 height 399
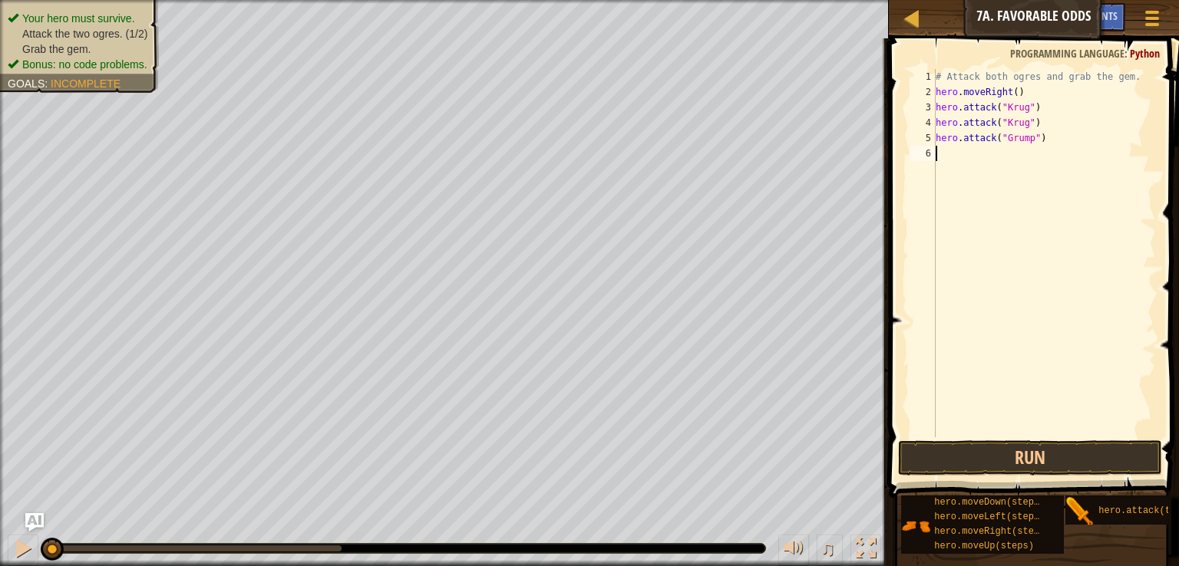
type textarea "he"
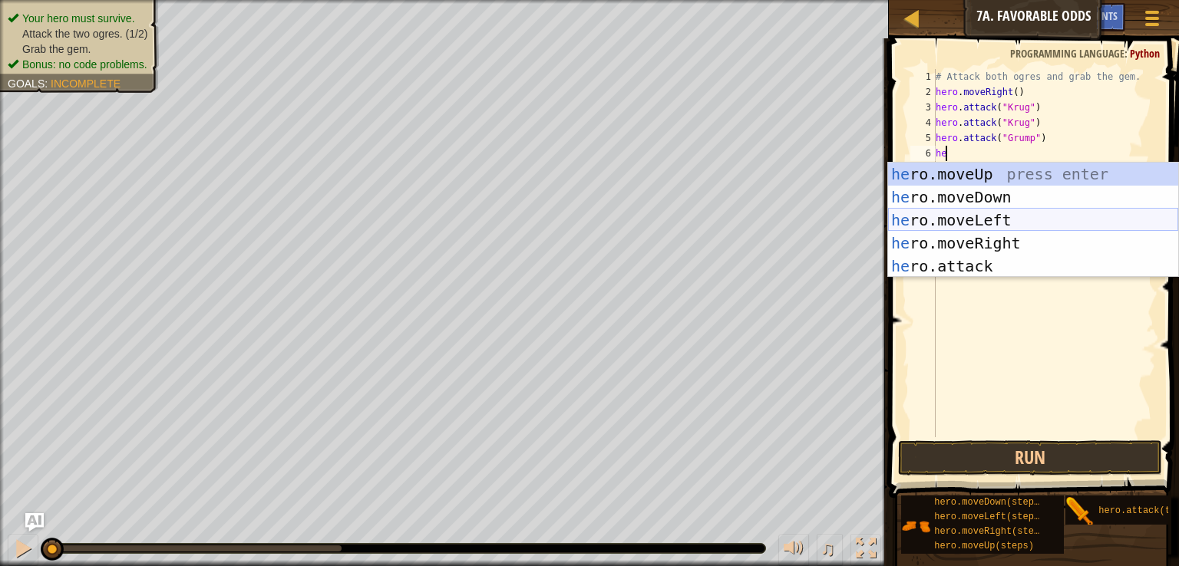
click at [1020, 219] on div "he ro.moveUp press enter he ro.moveDown press enter he ro.moveLeft press enter …" at bounding box center [1033, 243] width 290 height 161
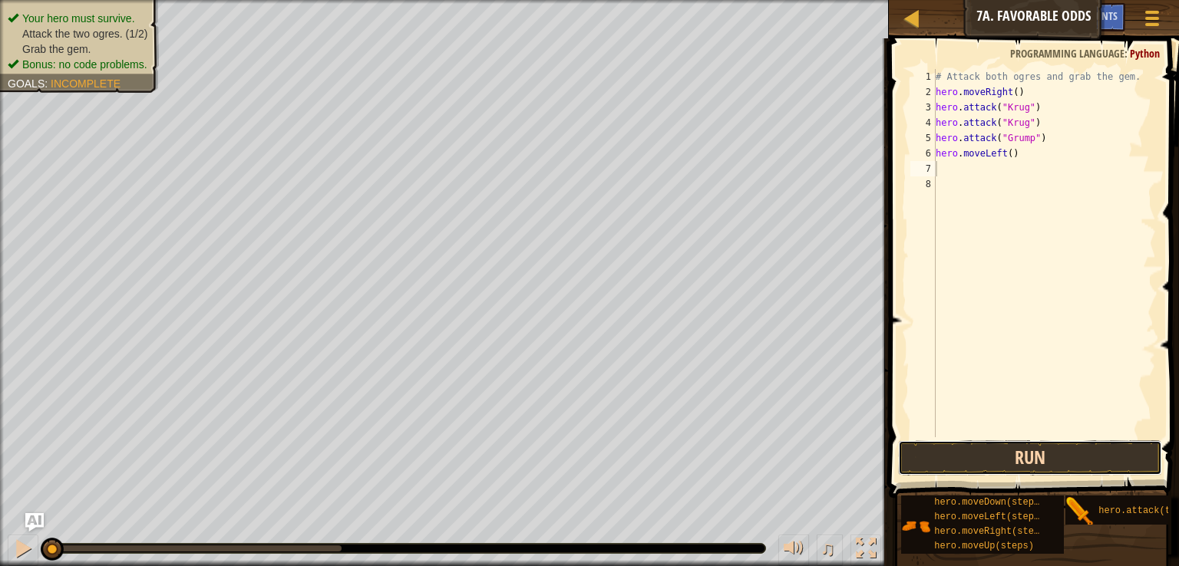
click at [1065, 451] on button "Run" at bounding box center [1030, 457] width 264 height 35
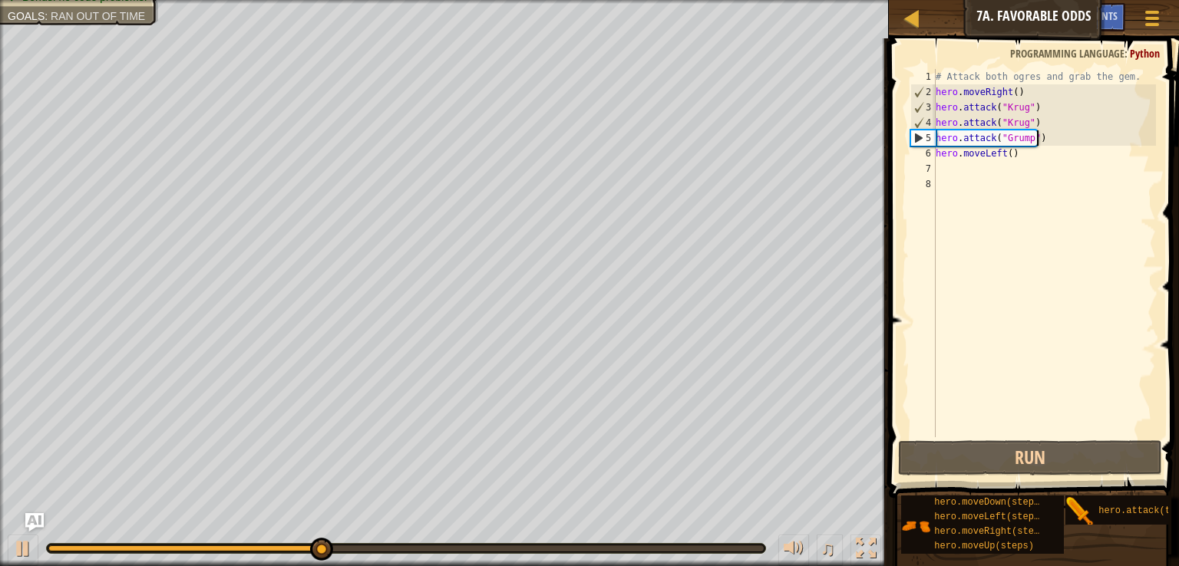
click at [1057, 136] on div "# Attack both ogres and grab the gem. hero . moveRight ( ) hero . attack ( "[PE…" at bounding box center [1043, 268] width 223 height 399
type textarea "hero.moveLeft()"
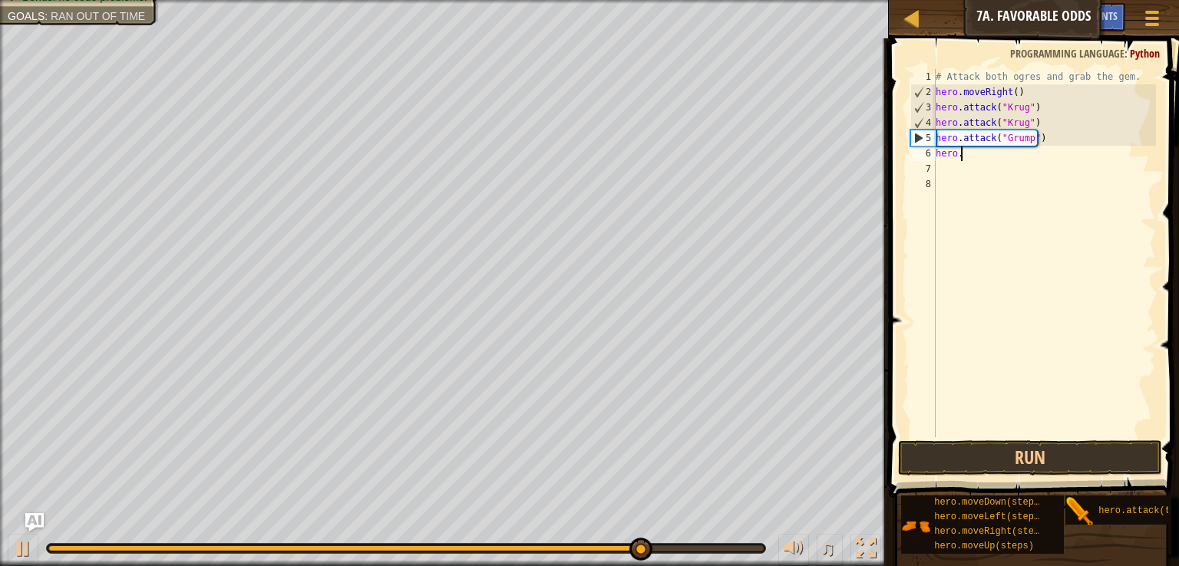
type textarea "h"
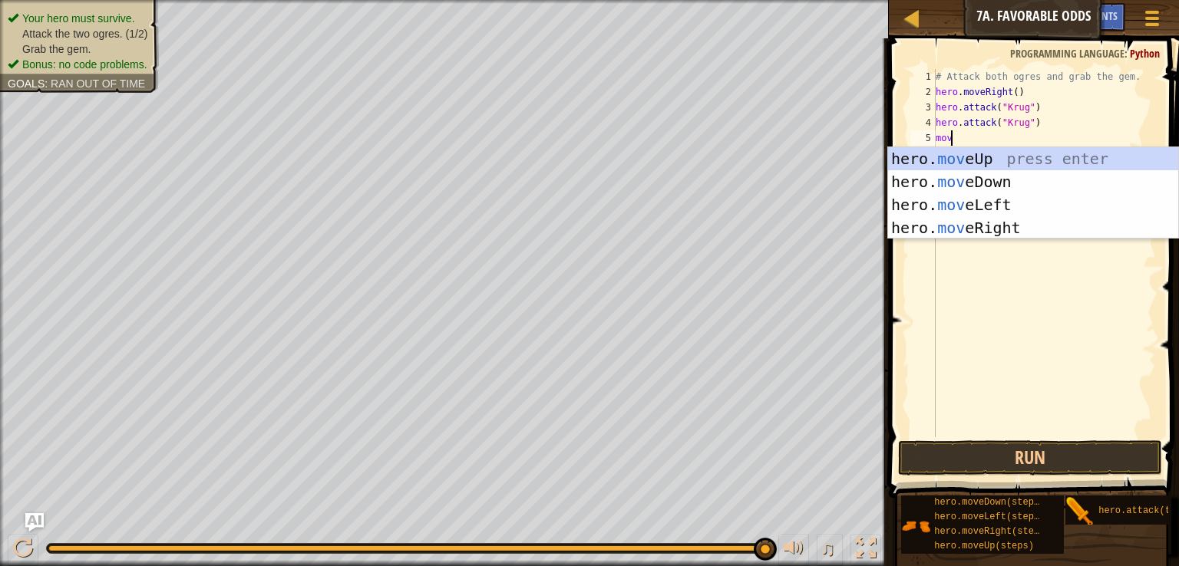
type textarea "move"
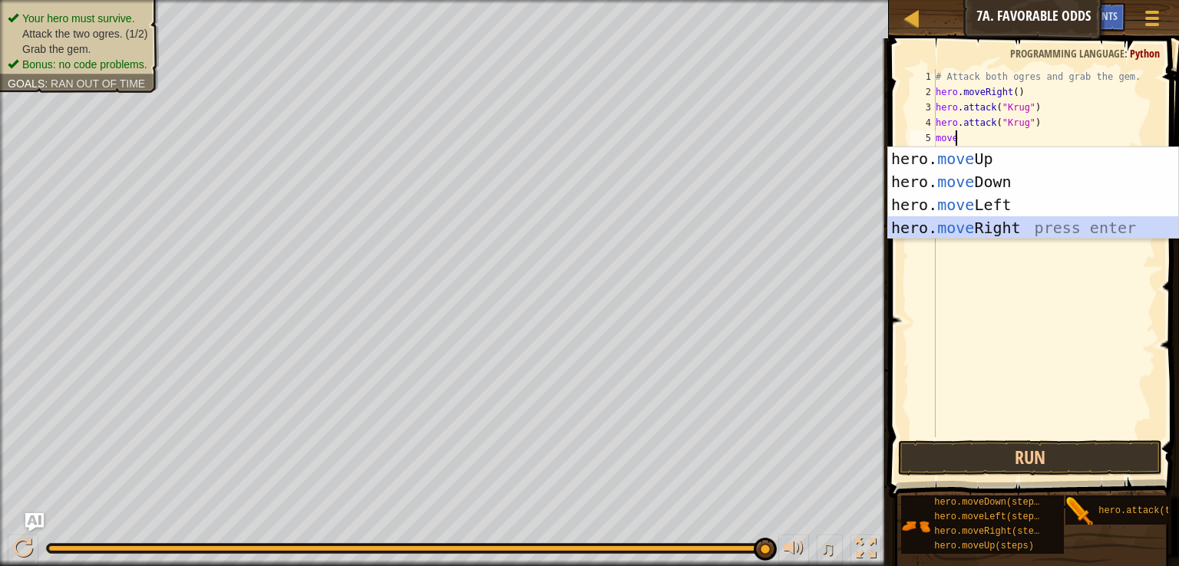
click at [1050, 236] on div "hero. move Up press enter hero. move Down press enter hero. move Left press ent…" at bounding box center [1033, 216] width 290 height 138
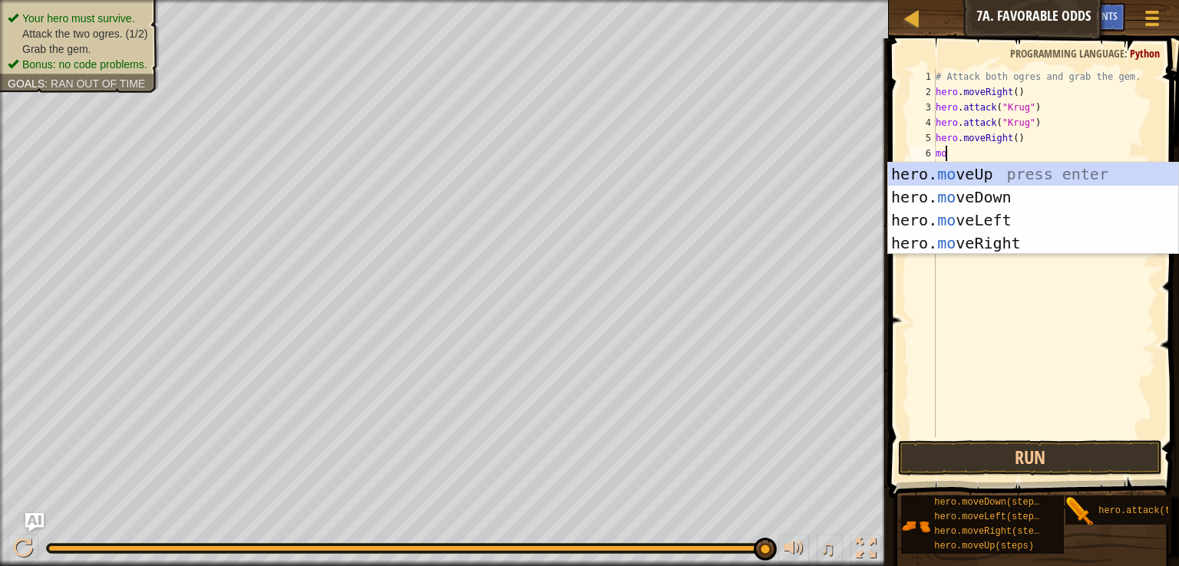
type textarea "move"
click at [1045, 170] on div "hero. move Up press enter hero. move Down press enter hero. move Left press ent…" at bounding box center [1033, 232] width 290 height 138
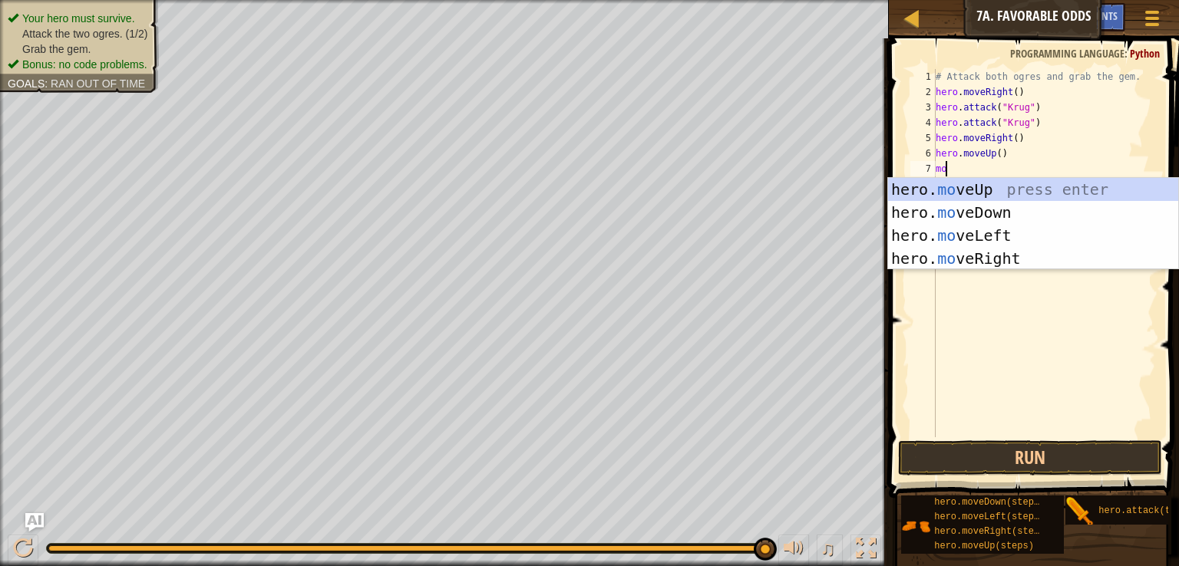
type textarea "move"
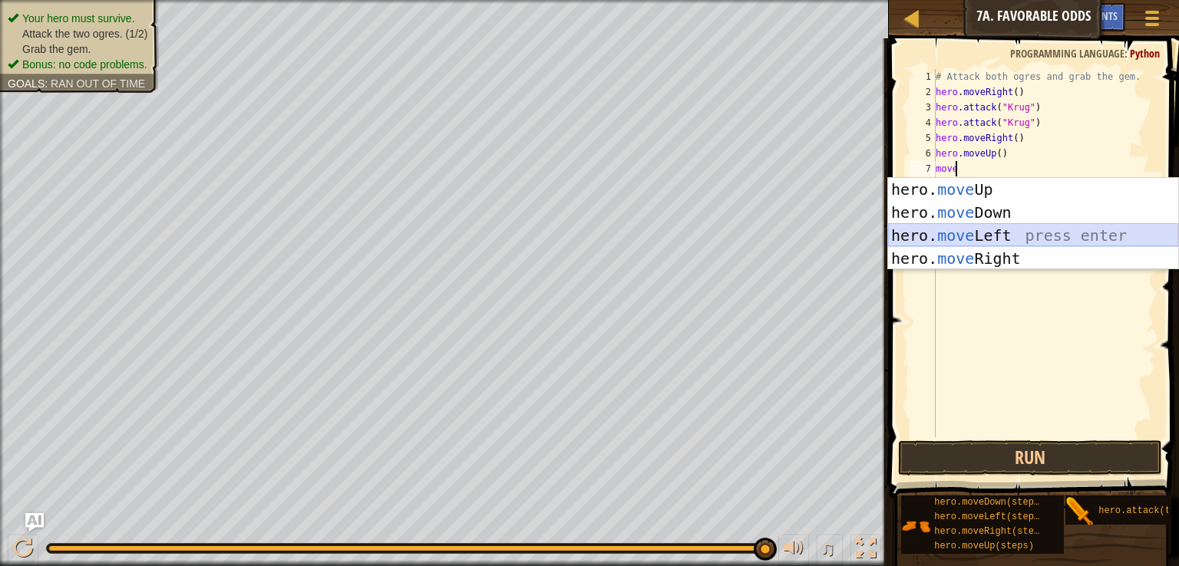
drag, startPoint x: 1031, startPoint y: 232, endPoint x: 1024, endPoint y: 235, distance: 8.3
click at [1024, 235] on div "hero. move Up press enter hero. move Down press enter hero. move Left press ent…" at bounding box center [1033, 247] width 290 height 138
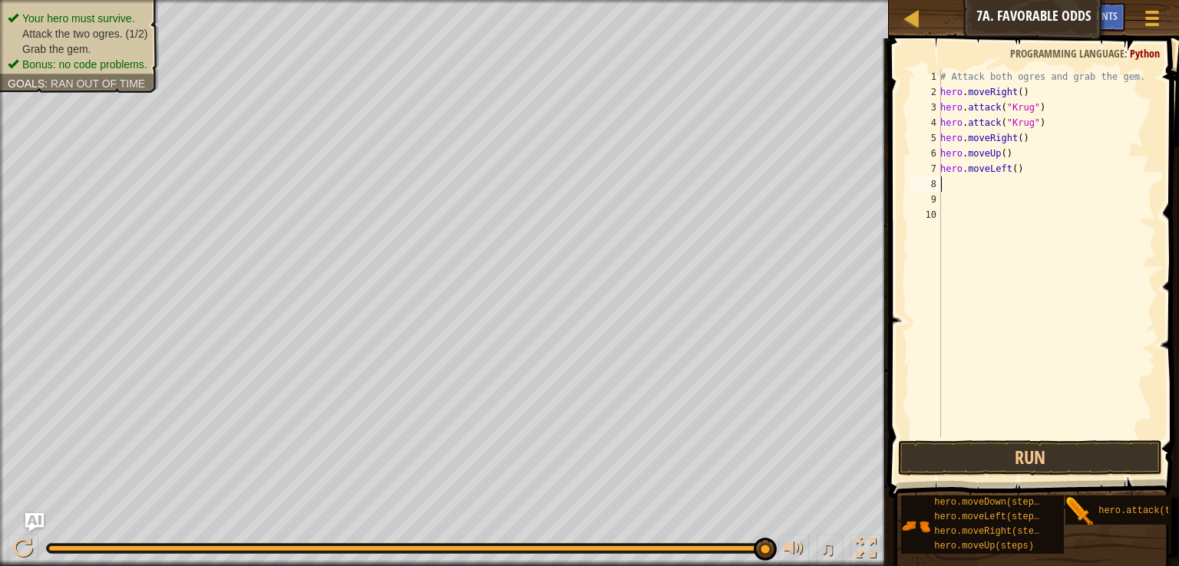
click at [1024, 235] on div "# Attack both ogres and grab the gem. hero . moveRight ( ) hero . attack ( "[PE…" at bounding box center [1046, 268] width 219 height 399
click at [1008, 182] on div "# Attack both ogres and grab the gem. hero . moveRight ( ) hero . attack ( "[PE…" at bounding box center [1046, 268] width 219 height 399
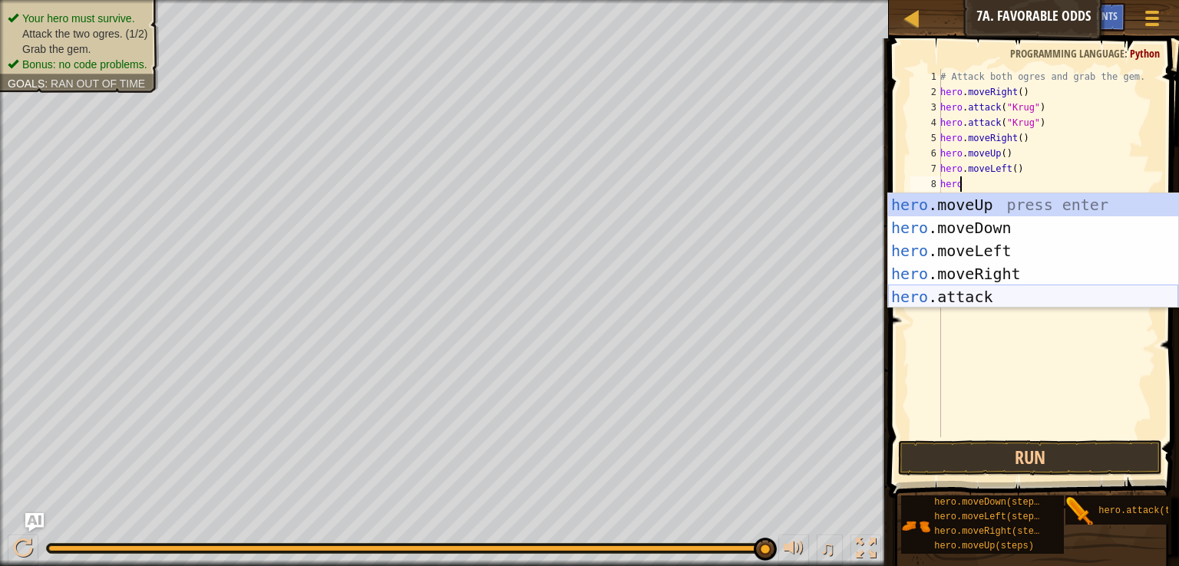
click at [1001, 296] on div "hero .moveUp press enter hero .moveDown press enter hero .moveLeft press enter …" at bounding box center [1033, 273] width 290 height 161
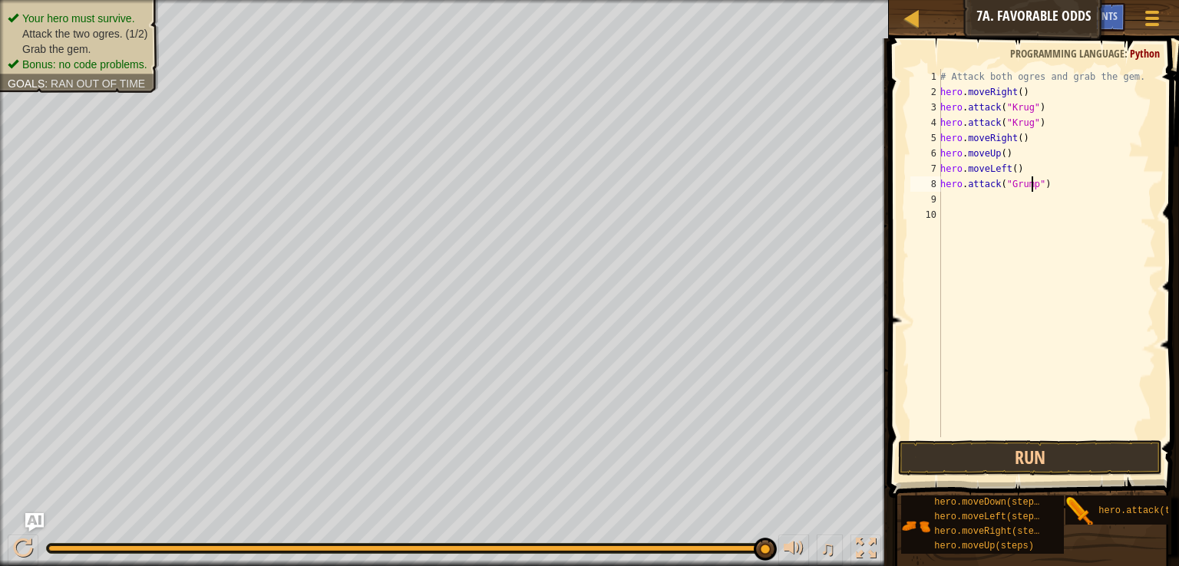
scroll to position [7, 7]
type textarea "hero.attack("Grump")"
click at [1047, 455] on button "Run" at bounding box center [1030, 457] width 264 height 35
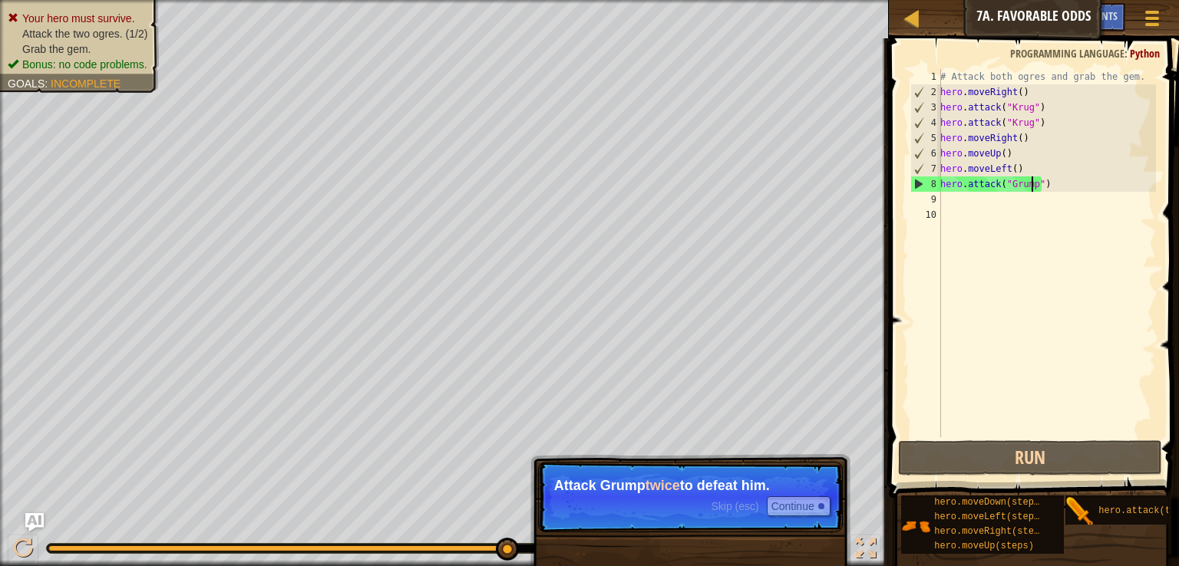
click at [945, 200] on div "# Attack both ogres and grab the gem. hero . moveRight ( ) hero . attack ( "[PE…" at bounding box center [1046, 268] width 219 height 399
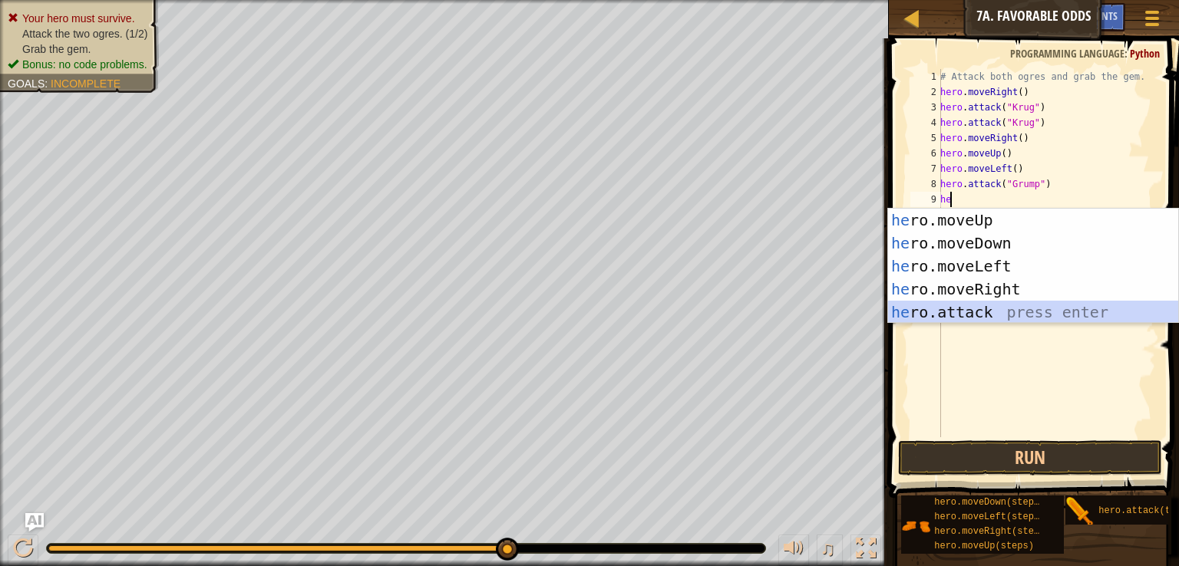
click at [968, 312] on div "he ro.moveUp press enter he ro.moveDown press enter he ro.moveLeft press enter …" at bounding box center [1033, 289] width 290 height 161
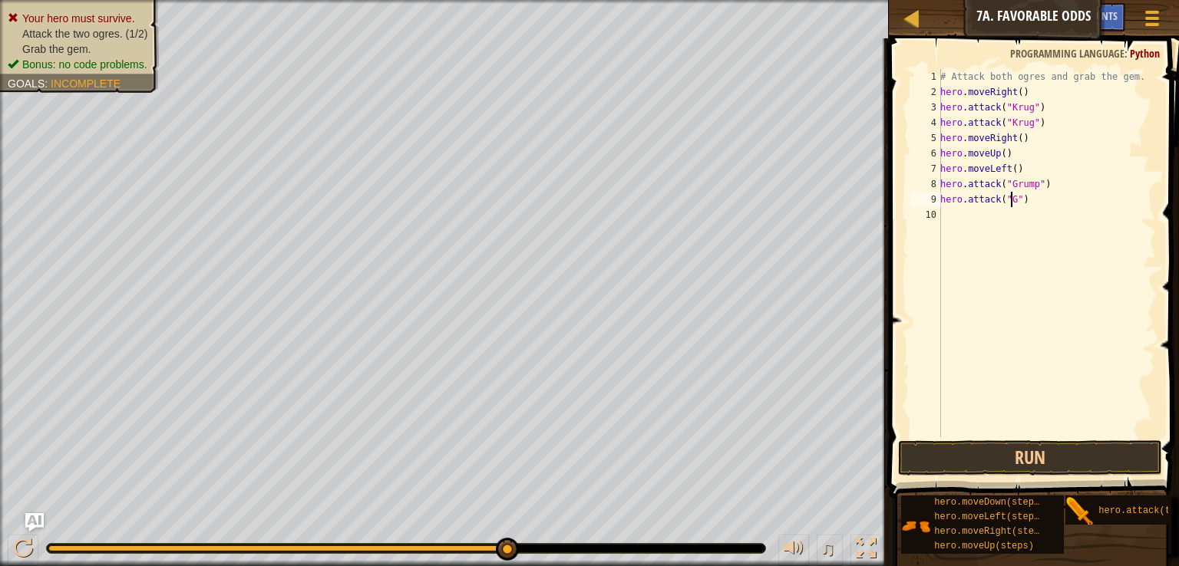
scroll to position [7, 6]
type textarea "hero.attack("Grump")"
click at [1002, 213] on div "# Attack both ogres and grab the gem. hero . moveRight ( ) hero . attack ( "[PE…" at bounding box center [1046, 268] width 219 height 399
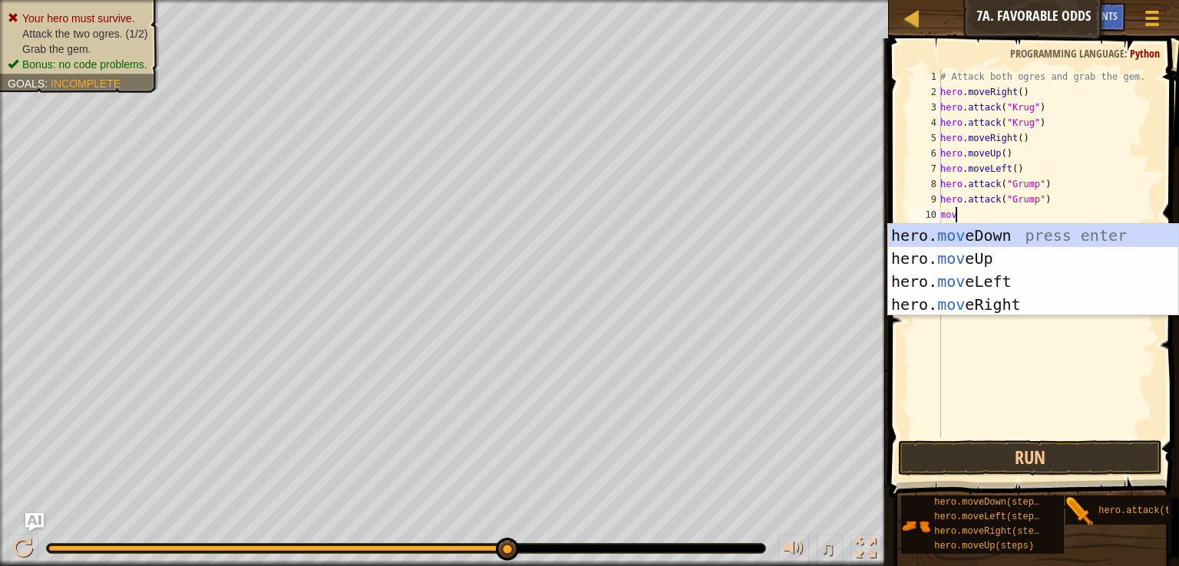
type textarea "move"
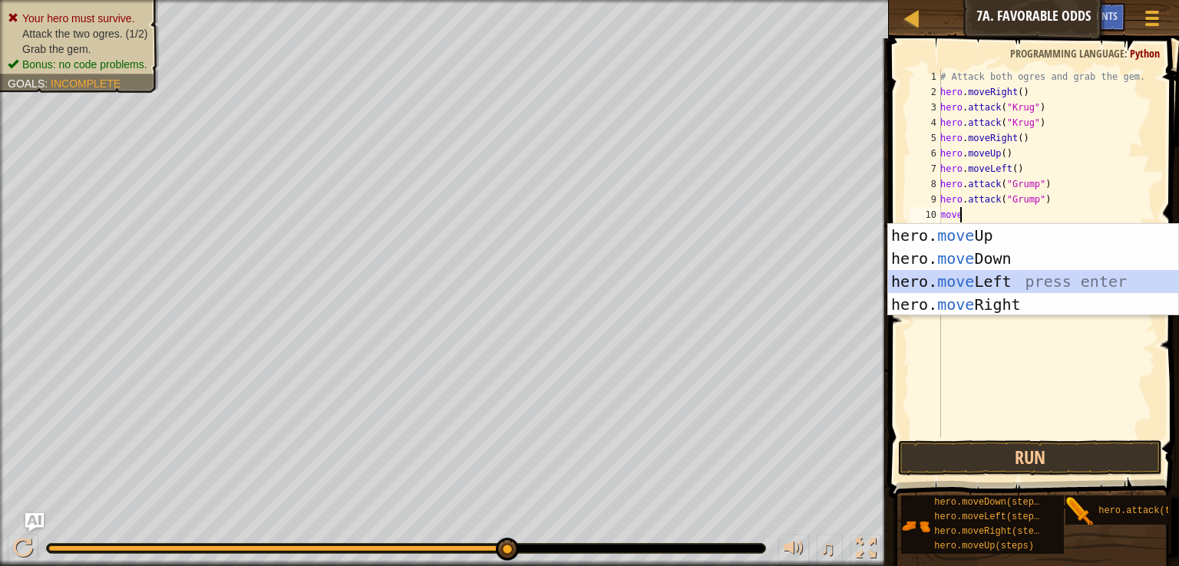
click at [1011, 282] on div "hero. move Up press enter hero. move Down press enter hero. move Left press ent…" at bounding box center [1033, 293] width 290 height 138
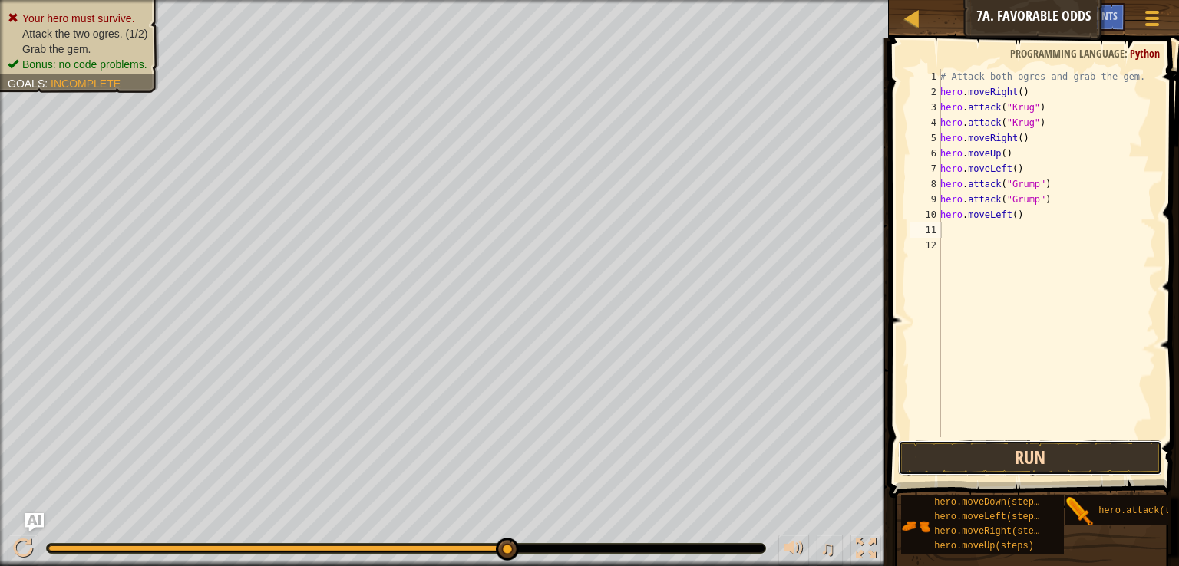
click at [980, 454] on button "Run" at bounding box center [1030, 457] width 264 height 35
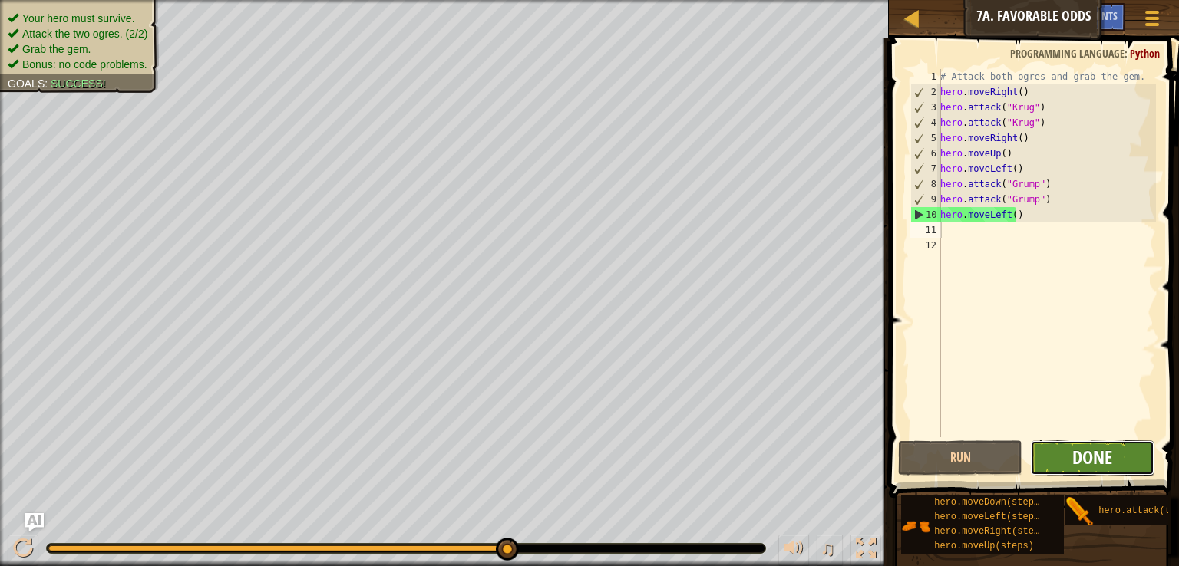
click at [1092, 451] on span "Done" at bounding box center [1092, 457] width 40 height 25
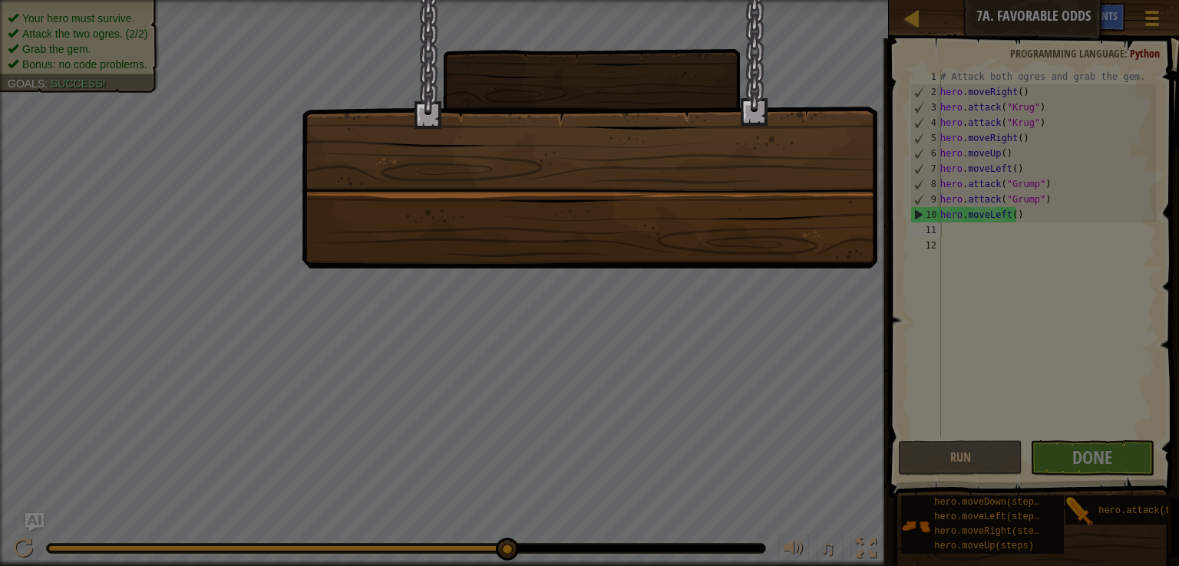
click at [1084, 443] on div at bounding box center [589, 283] width 1179 height 566
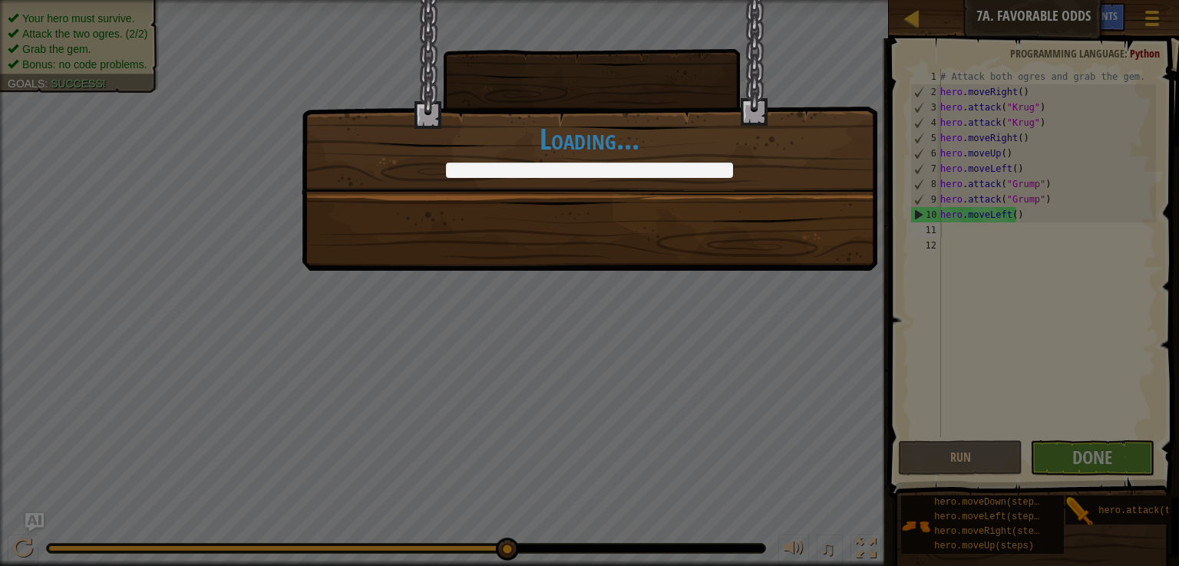
drag, startPoint x: 699, startPoint y: 203, endPoint x: 820, endPoint y: 335, distance: 178.7
click at [820, 335] on div "May the odds be ever in your favor. +12 +0 Clean code: no code errors or warnin…" at bounding box center [589, 283] width 1179 height 566
click at [749, 286] on div "May the odds be ever in your favor. +14 +13 Clean code: no code errors or warni…" at bounding box center [589, 283] width 1179 height 566
click at [749, 286] on div "May the odds be ever in your favor. +14 +19 Clean code: no code errors or warni…" at bounding box center [589, 283] width 1179 height 566
click at [1107, 500] on div "May the odds be ever in your favor. +14 +19 Clean code: no code errors or warni…" at bounding box center [589, 283] width 1179 height 566
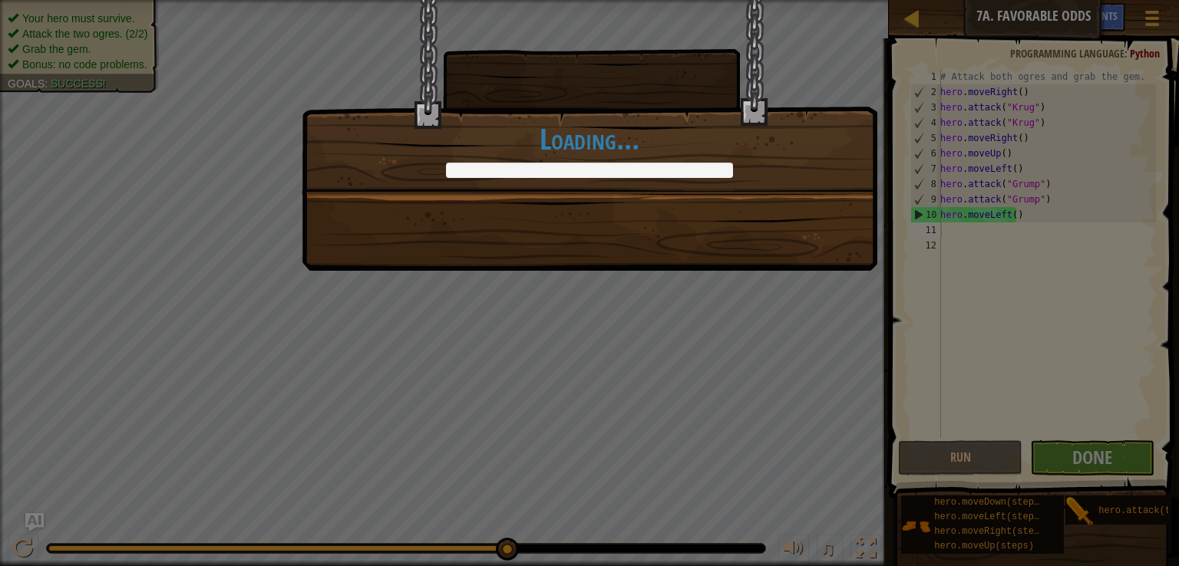
click at [1133, 437] on div "May the odds be ever in your favor. +14 +21 Clean code: no code errors or warni…" at bounding box center [589, 283] width 1179 height 566
click at [1133, 445] on div "May the odds be ever in your favor. +14 +22 Clean code: no code errors or warni…" at bounding box center [589, 283] width 1179 height 566
click at [1120, 466] on div "May the odds be ever in your favor. +14 +22 Clean code: no code errors or warni…" at bounding box center [589, 283] width 1179 height 566
click at [1123, 462] on div "May the odds be ever in your favor. +14 +22 Clean code: no code errors or warni…" at bounding box center [589, 283] width 1179 height 566
click at [1123, 465] on div "May the odds be ever in your favor. +14 +22 Clean code: no code errors or warni…" at bounding box center [589, 283] width 1179 height 566
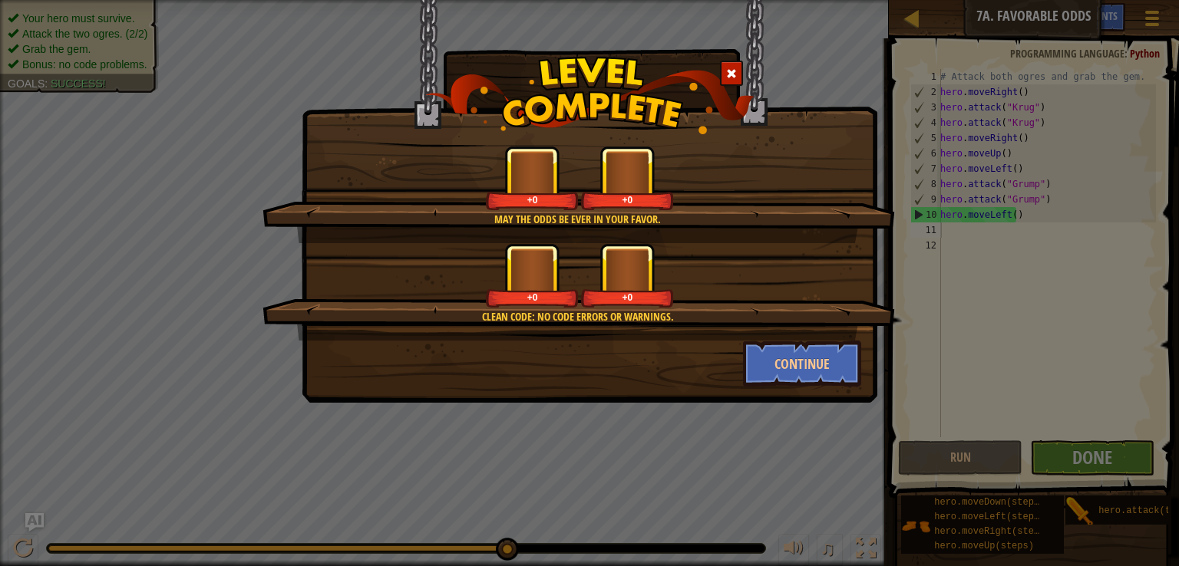
click at [1123, 463] on div "May the odds be ever in your favor. +0 +0 Clean code: no code errors or warning…" at bounding box center [589, 283] width 1179 height 566
click at [1130, 457] on div "May the odds be ever in your favor. +0 +0 Clean code: no code errors or warning…" at bounding box center [589, 283] width 1179 height 566
click at [1120, 470] on div "May the odds be ever in your favor. +0 +0 Clean code: no code errors or warning…" at bounding box center [589, 283] width 1179 height 566
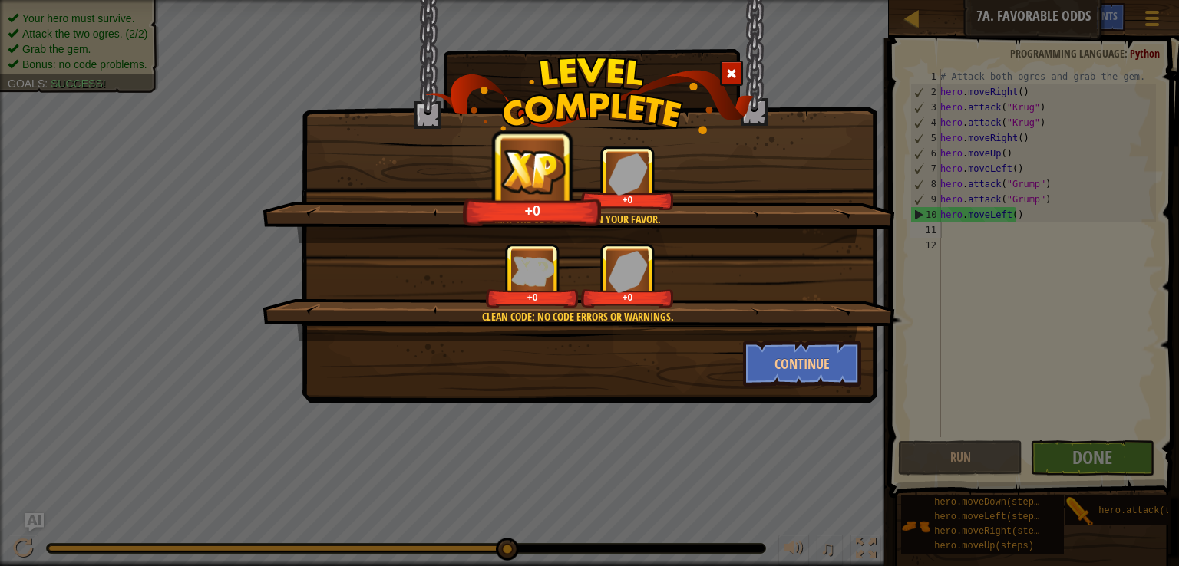
click at [1118, 477] on div "May the odds be ever in your favor. +0 +0 Clean code: no code errors or warning…" at bounding box center [589, 283] width 1179 height 566
click at [1123, 467] on div "May the odds be ever in your favor. +0 +0 Clean code: no code errors or warning…" at bounding box center [589, 283] width 1179 height 566
click at [1128, 454] on div "May the odds be ever in your favor. +4 +0 Clean code: no code errors or warning…" at bounding box center [589, 283] width 1179 height 566
click at [1139, 430] on div "May the odds be ever in your favor. +12 +0 Clean code: no code errors or warnin…" at bounding box center [589, 283] width 1179 height 566
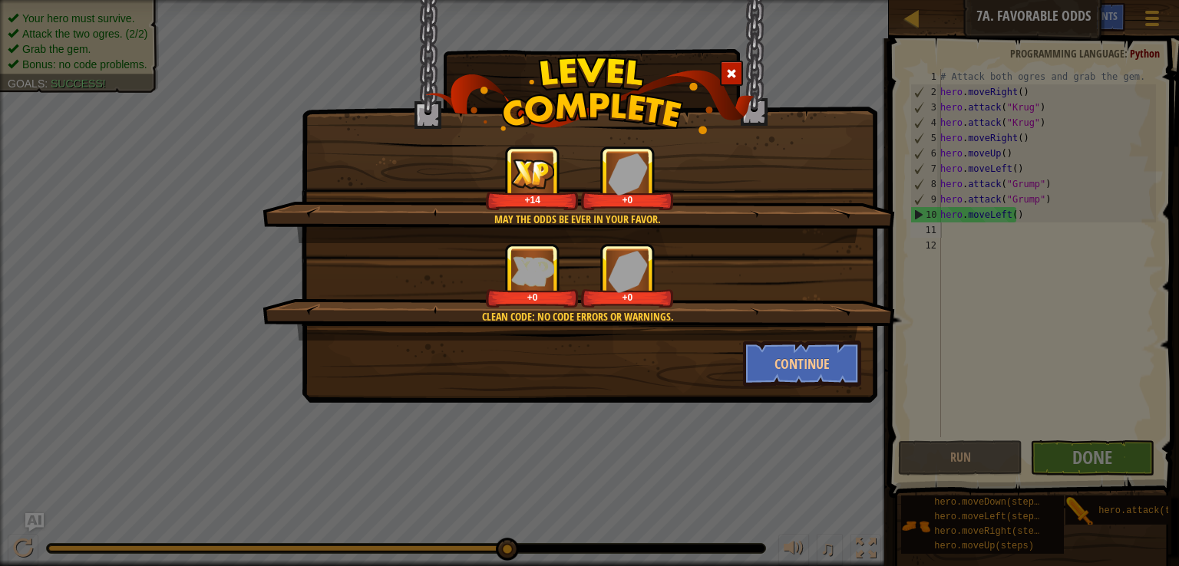
click at [1127, 452] on div "May the odds be ever in your favor. +14 +0 Clean code: no code errors or warnin…" at bounding box center [589, 283] width 1179 height 566
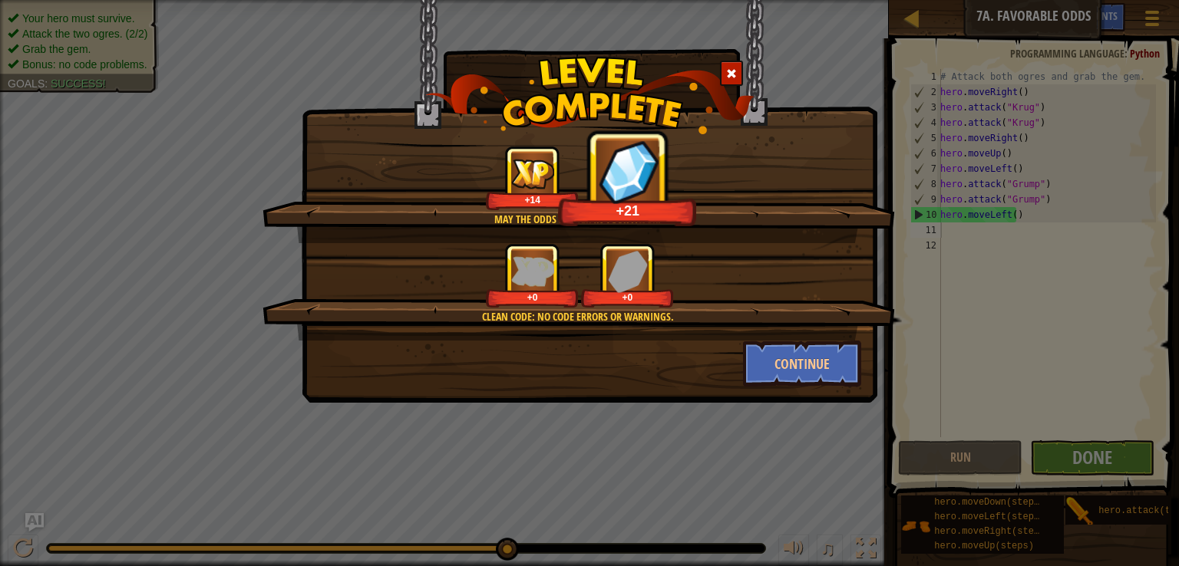
click at [777, 338] on div "Clean code: no code errors or warnings. +0 +0" at bounding box center [578, 291] width 632 height 97
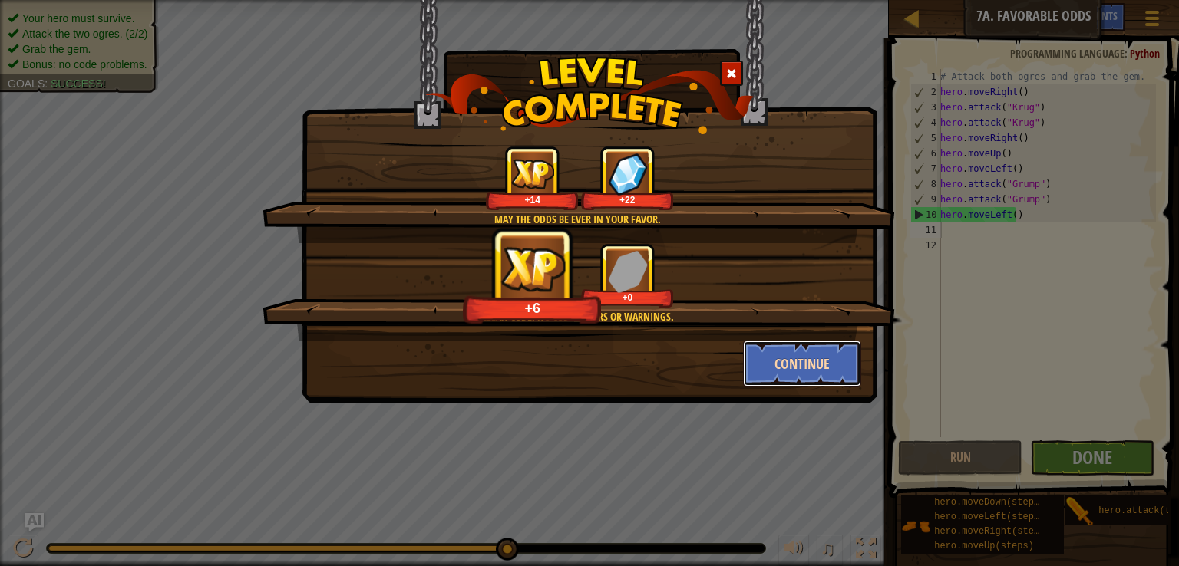
click at [782, 345] on button "Continue" at bounding box center [802, 364] width 119 height 46
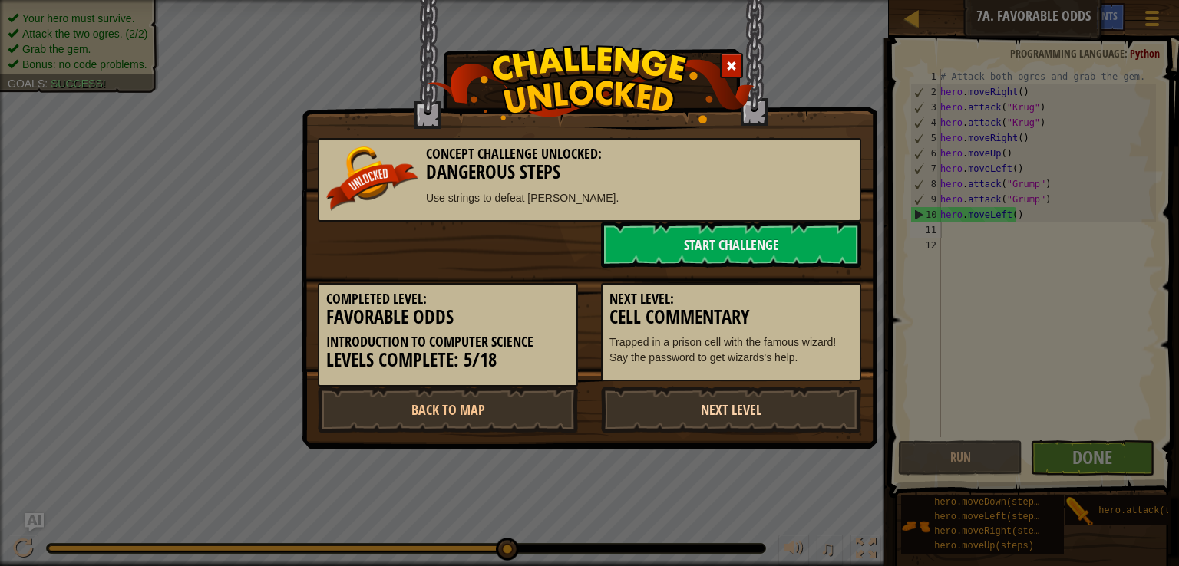
click at [749, 406] on link "Next Level" at bounding box center [731, 410] width 260 height 46
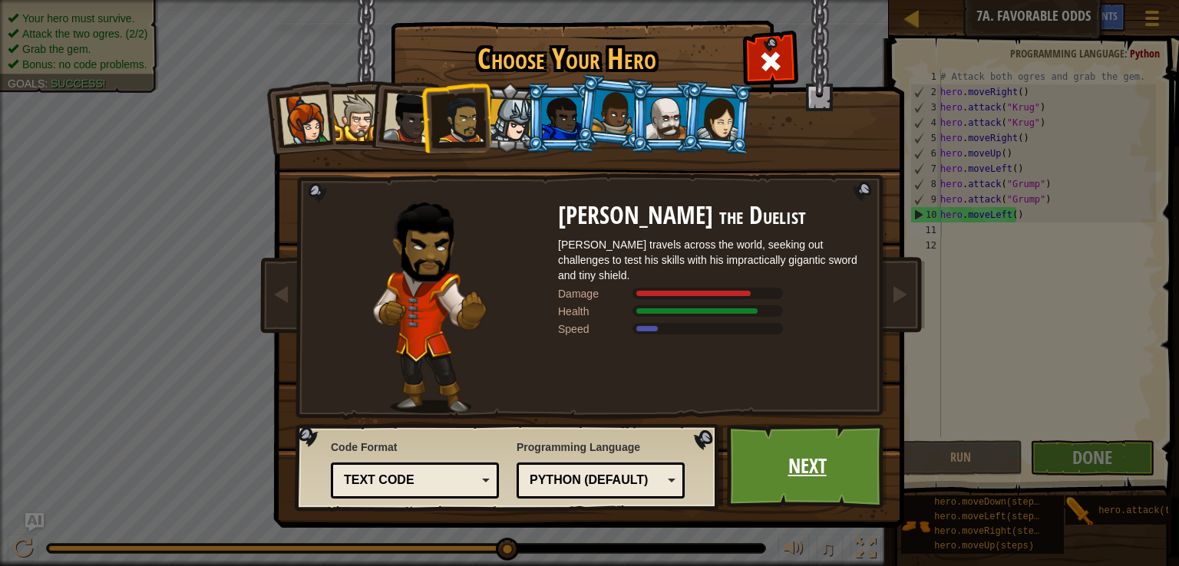
click at [797, 461] on link "Next" at bounding box center [807, 466] width 160 height 84
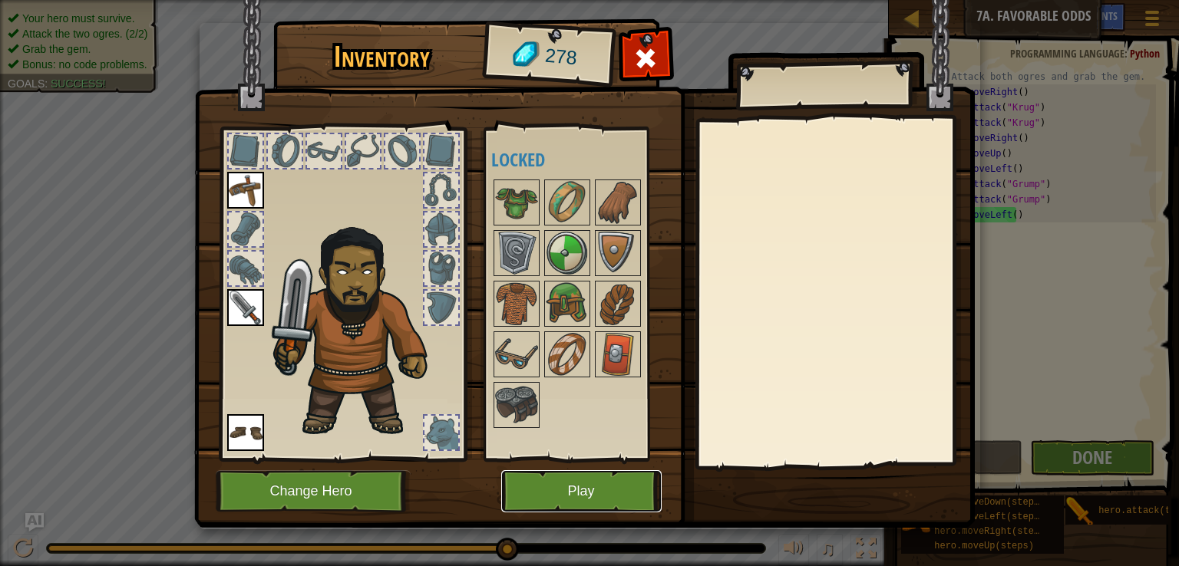
click at [605, 498] on button "Play" at bounding box center [581, 491] width 160 height 42
